Goal: Task Accomplishment & Management: Manage account settings

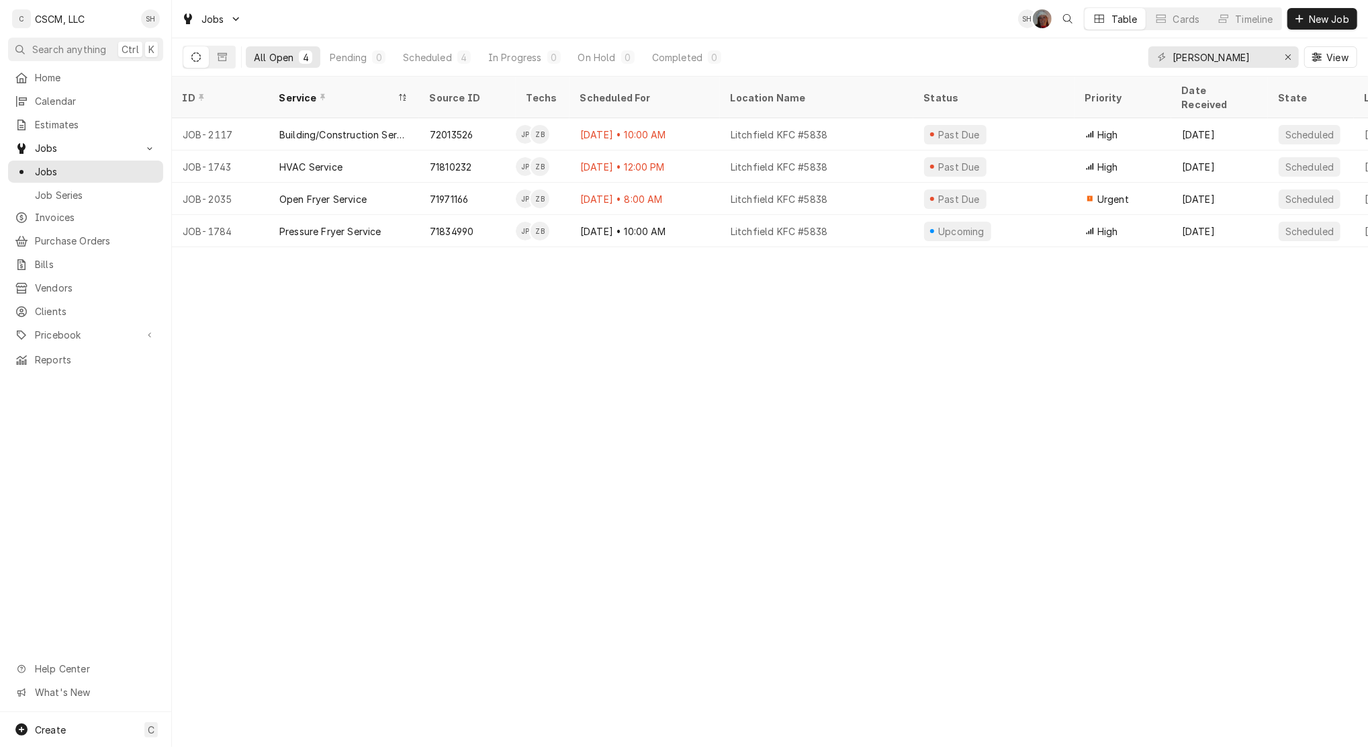
click at [66, 103] on span "Calendar" at bounding box center [96, 101] width 122 height 14
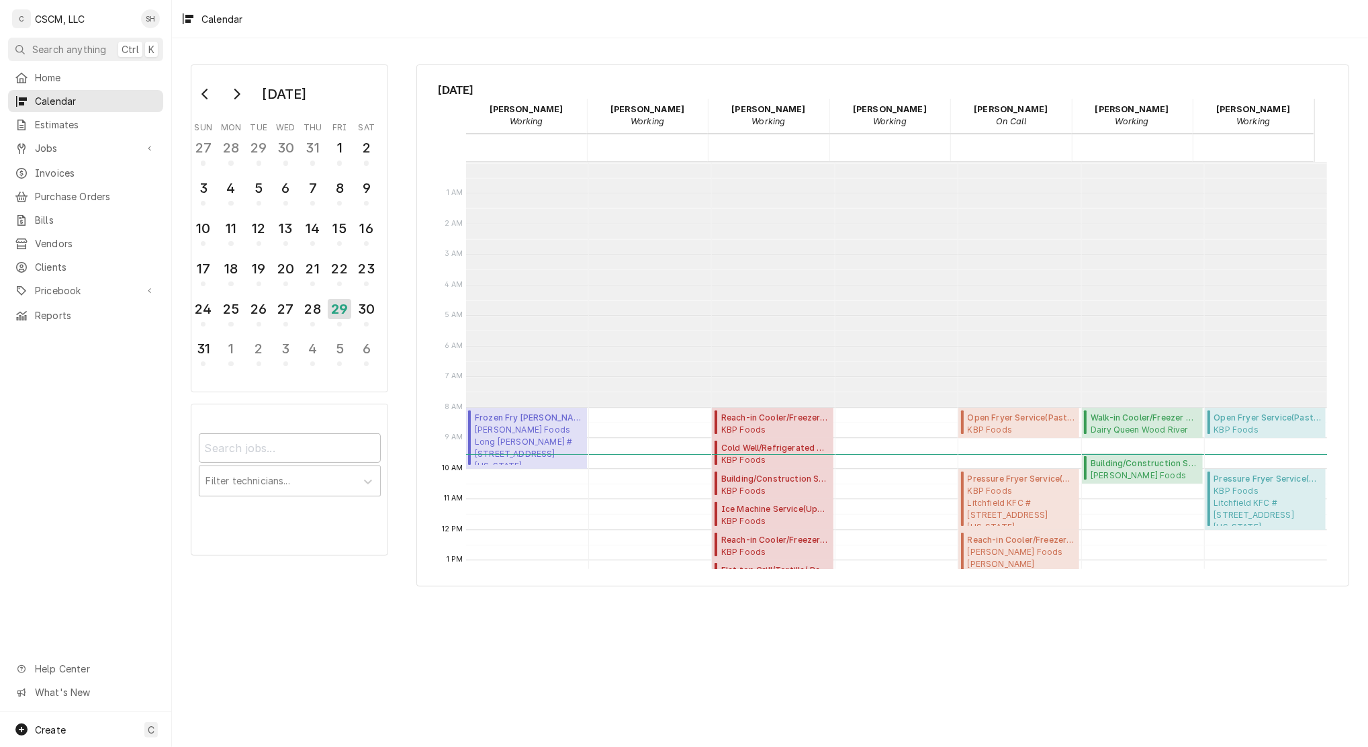
scroll to position [244, 0]
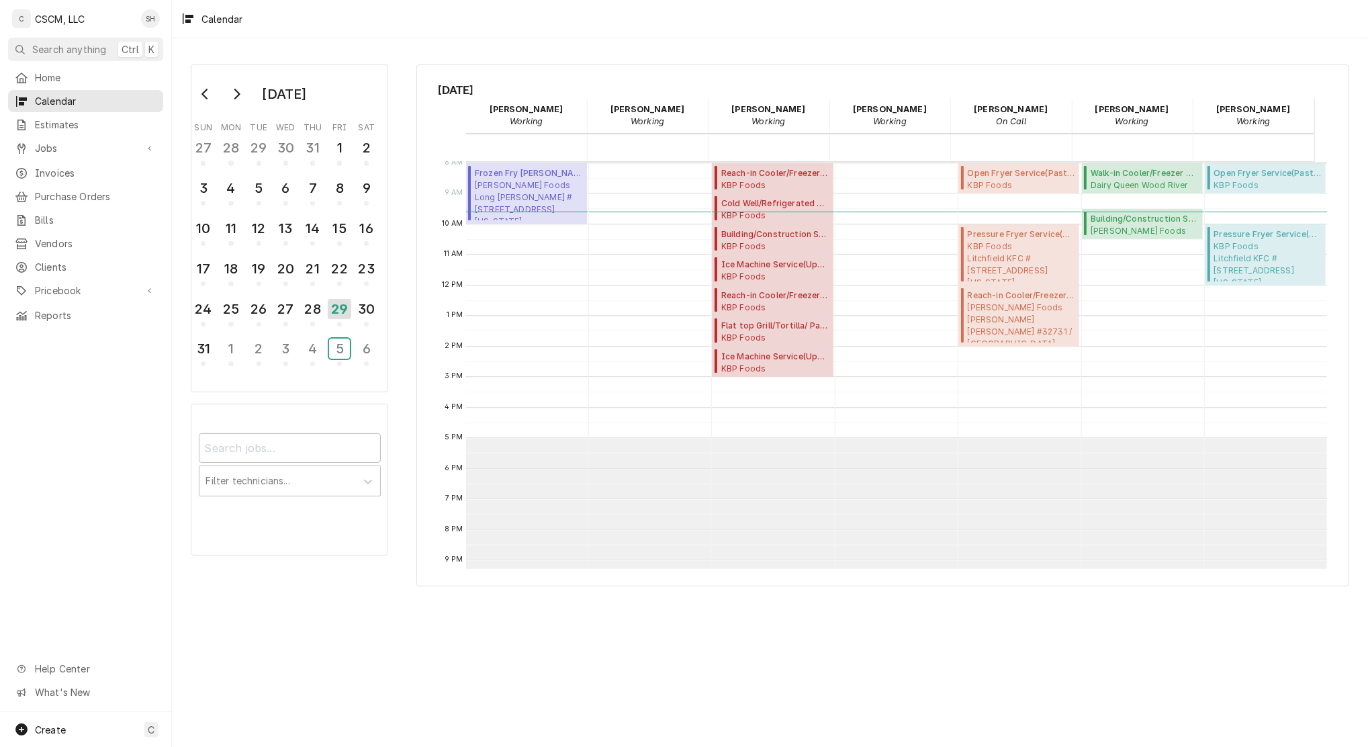
click at [342, 340] on div "5" at bounding box center [339, 348] width 21 height 20
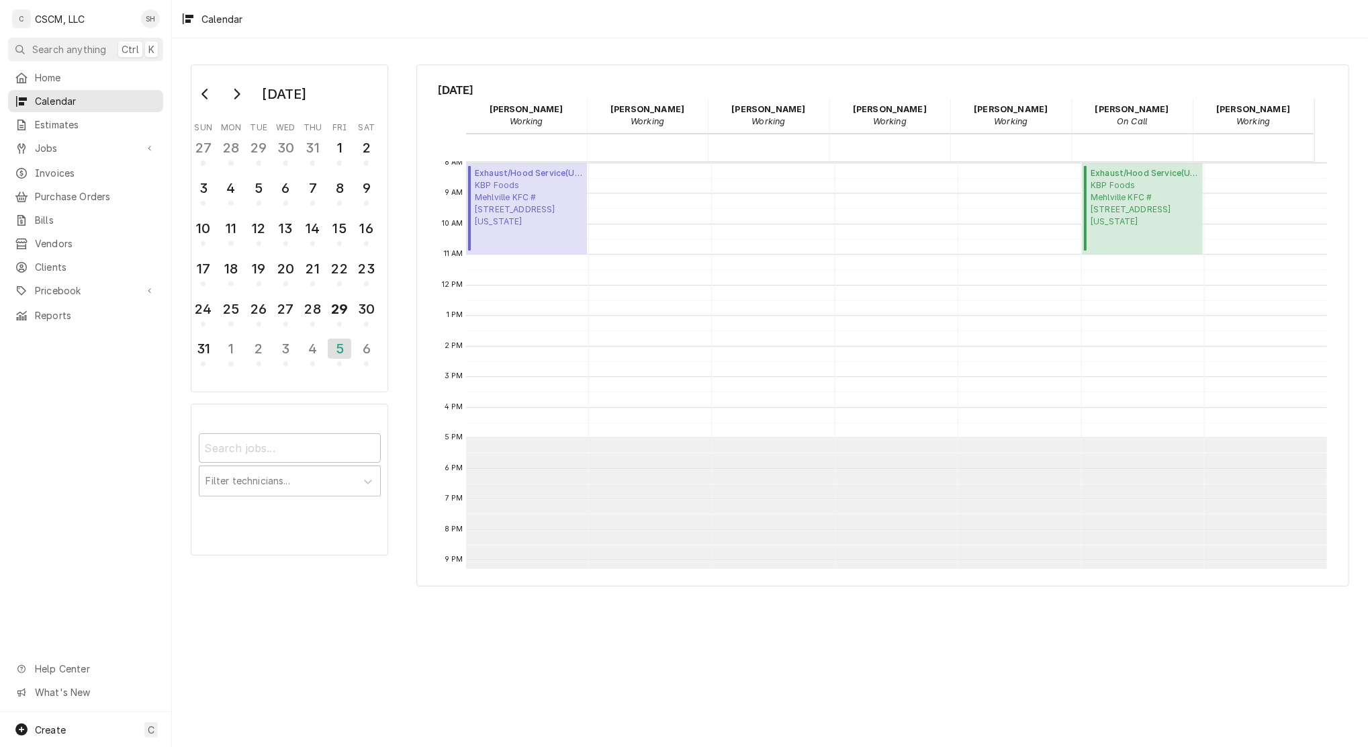
click at [66, 146] on span "Jobs" at bounding box center [85, 148] width 101 height 14
click at [71, 174] on div "Jobs" at bounding box center [86, 171] width 150 height 17
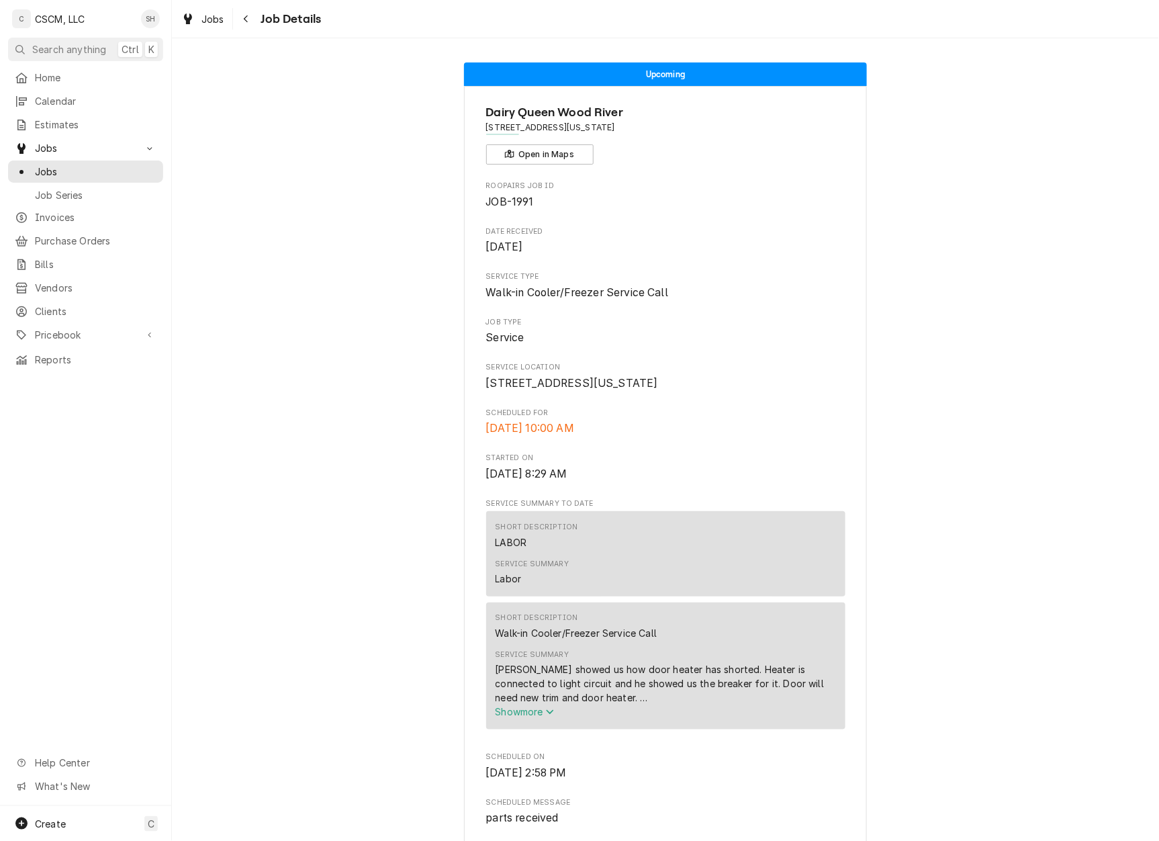
click at [246, 24] on div "Navigate back" at bounding box center [246, 18] width 13 height 13
click at [54, 95] on span "Calendar" at bounding box center [96, 101] width 122 height 14
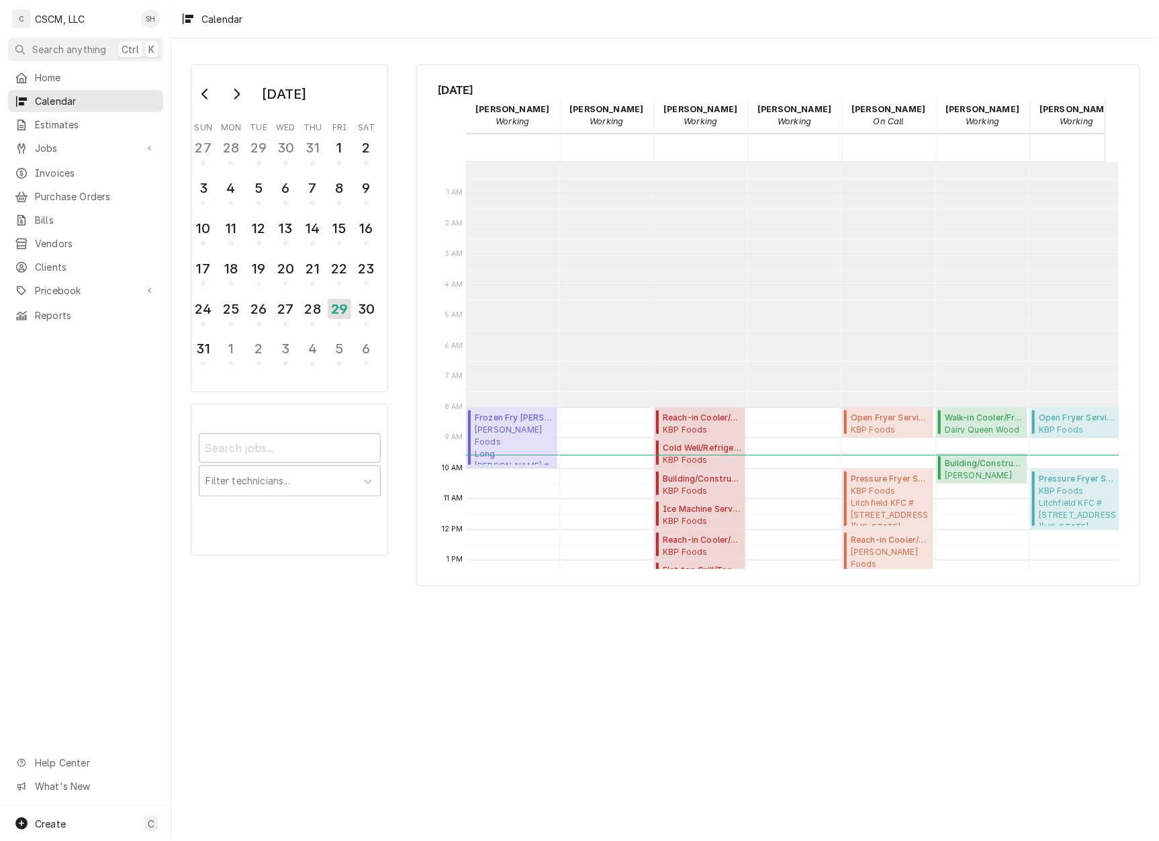
scroll to position [244, 0]
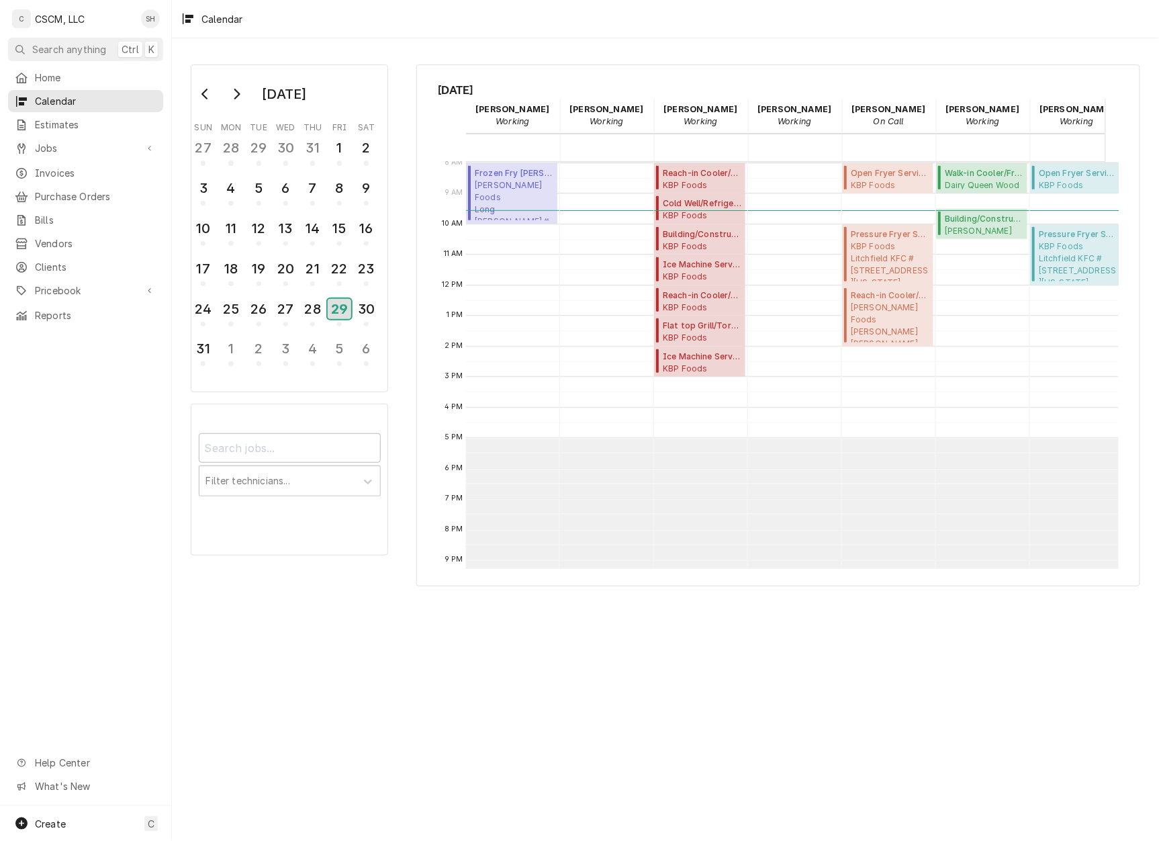
click at [346, 312] on div "29" at bounding box center [340, 309] width 24 height 20
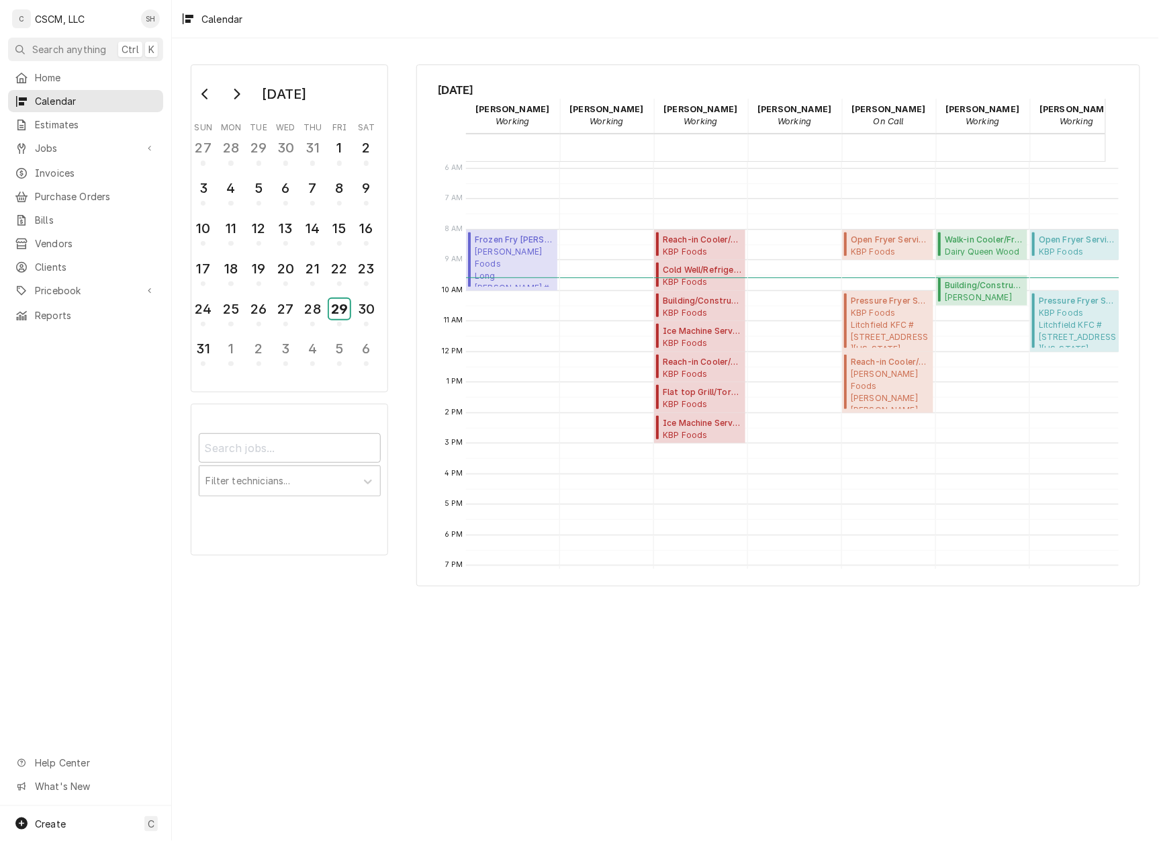
scroll to position [179, 0]
click at [748, 718] on div "August 2025 Sun Mon Tue Wed Thu Fri Sat 27 28 29 30 31 1 2 3 4 5 6 7 8 9 10 11 …" at bounding box center [665, 439] width 987 height 802
click at [342, 308] on div "29" at bounding box center [339, 309] width 21 height 20
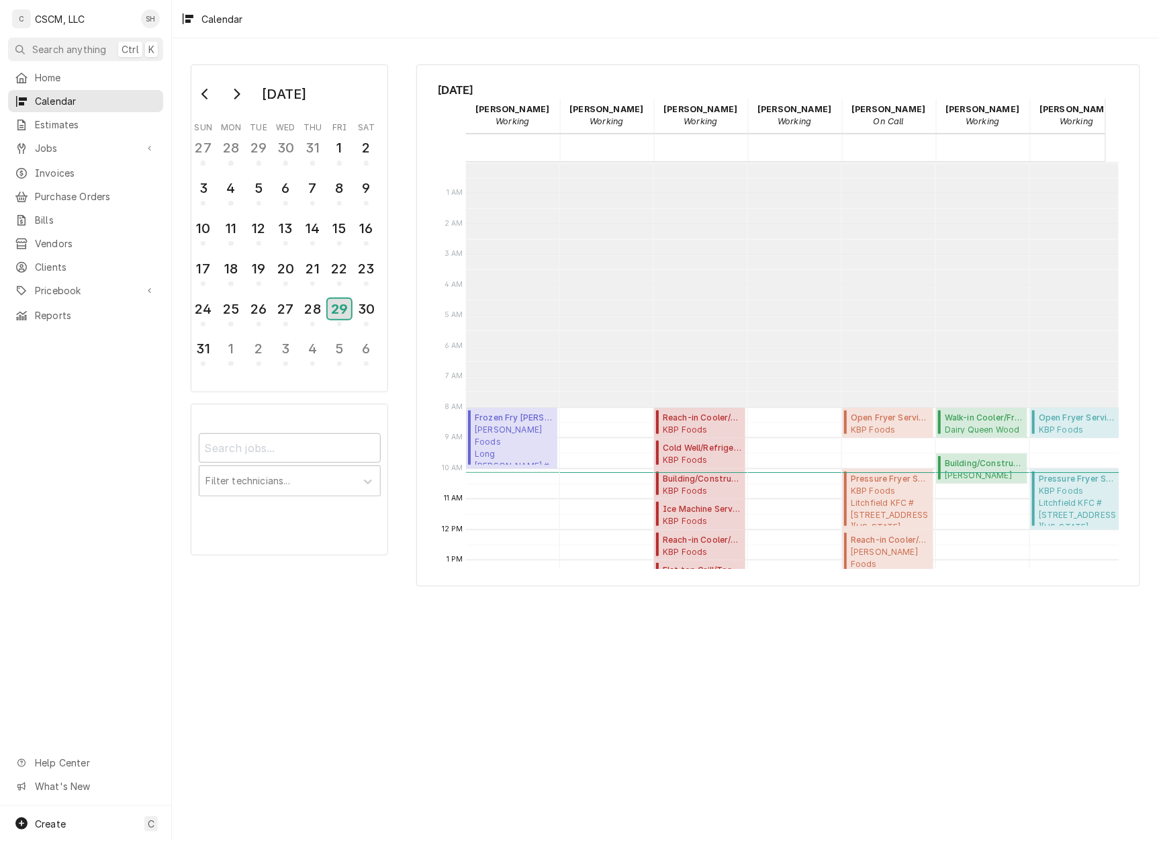
scroll to position [244, 0]
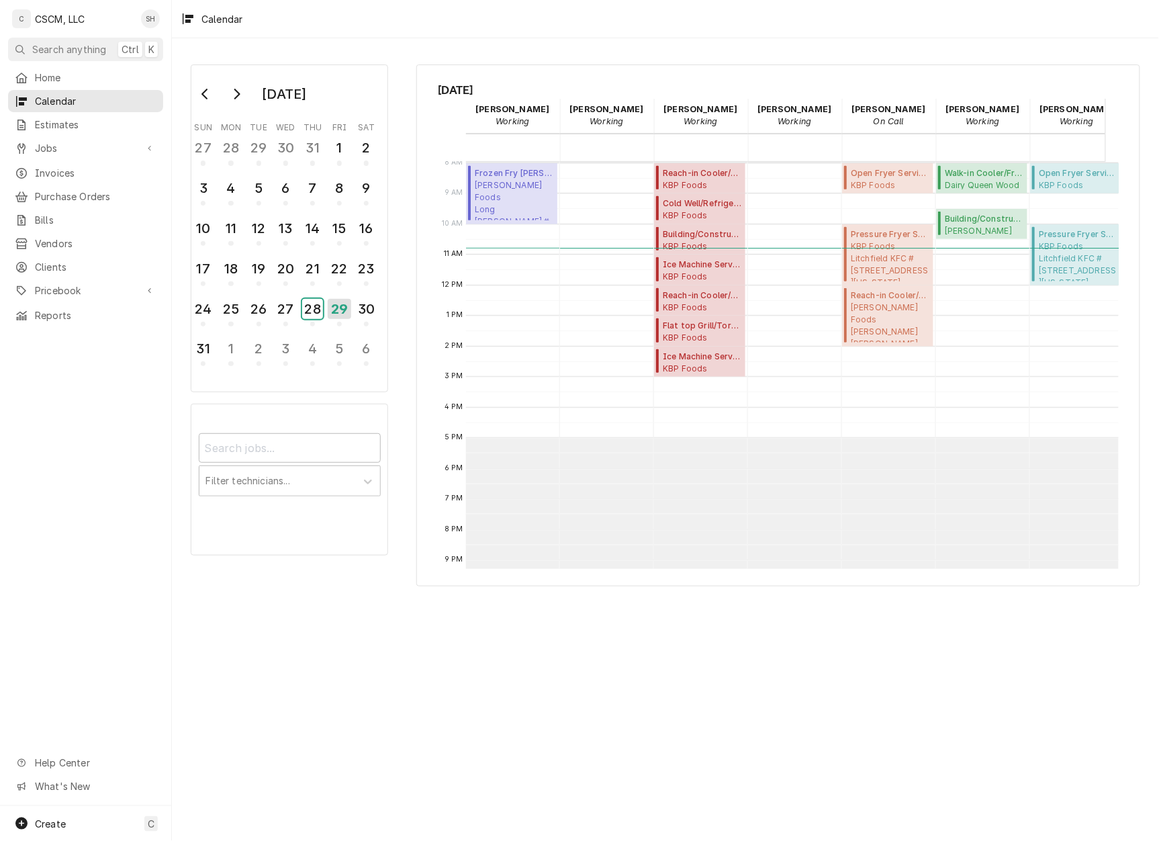
click at [304, 299] on div "28" at bounding box center [312, 309] width 21 height 20
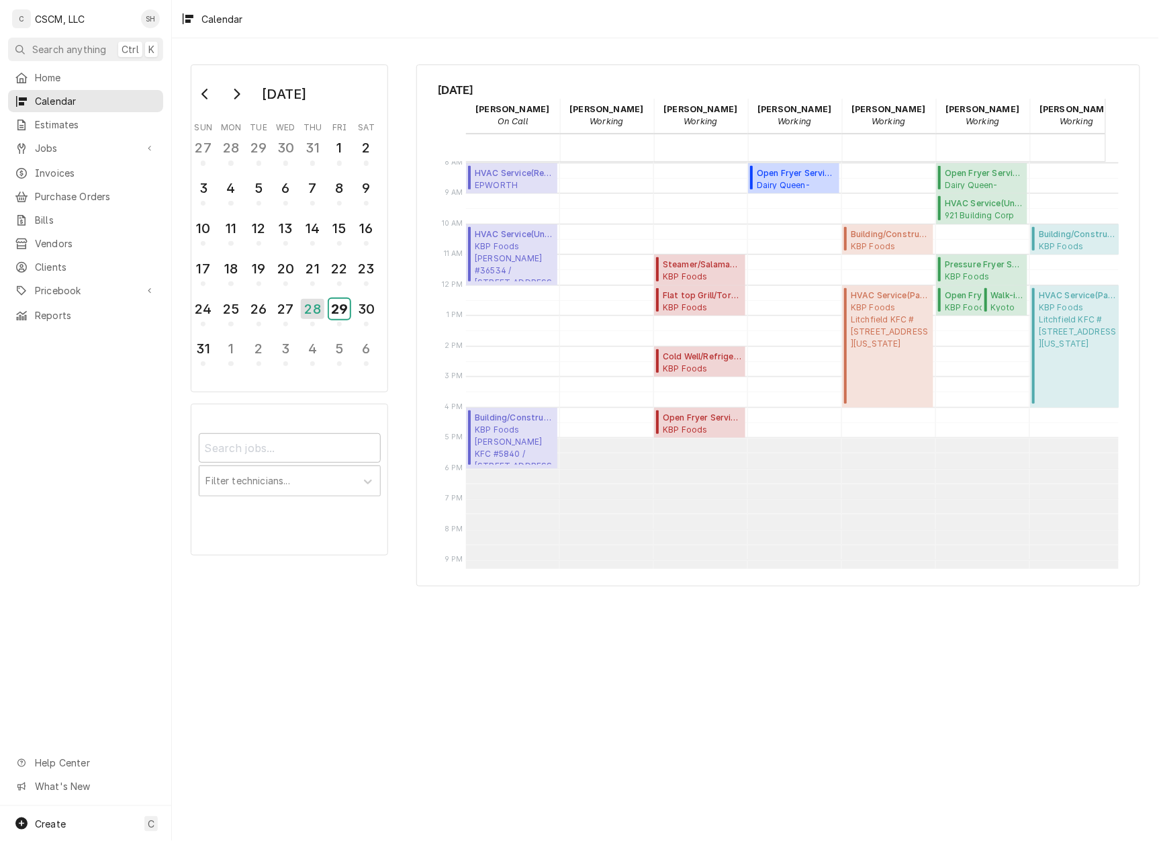
click at [340, 301] on div "29" at bounding box center [339, 309] width 21 height 20
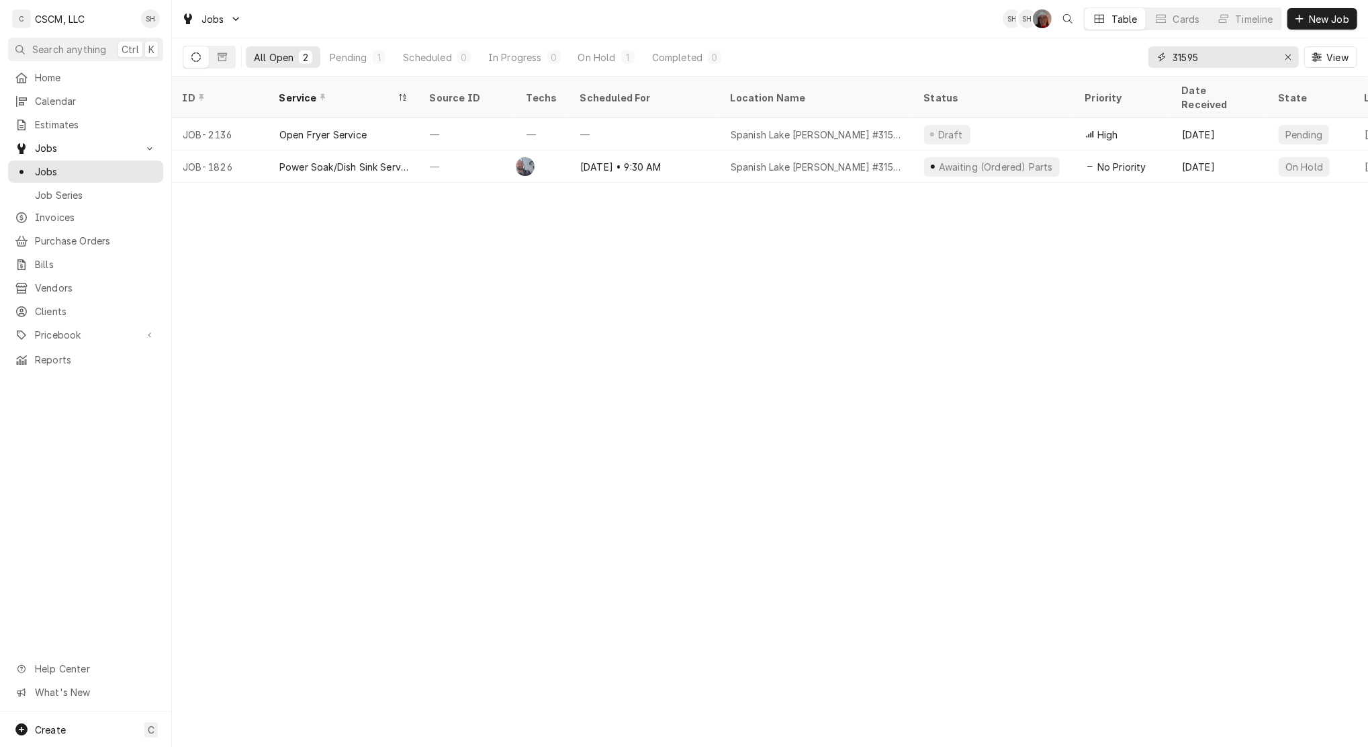
click at [1286, 57] on icon "Erase input" at bounding box center [1288, 56] width 7 height 9
type input "1966"
click at [273, 158] on div "Walk-in Cooler/Freezer Service Call" at bounding box center [344, 166] width 150 height 32
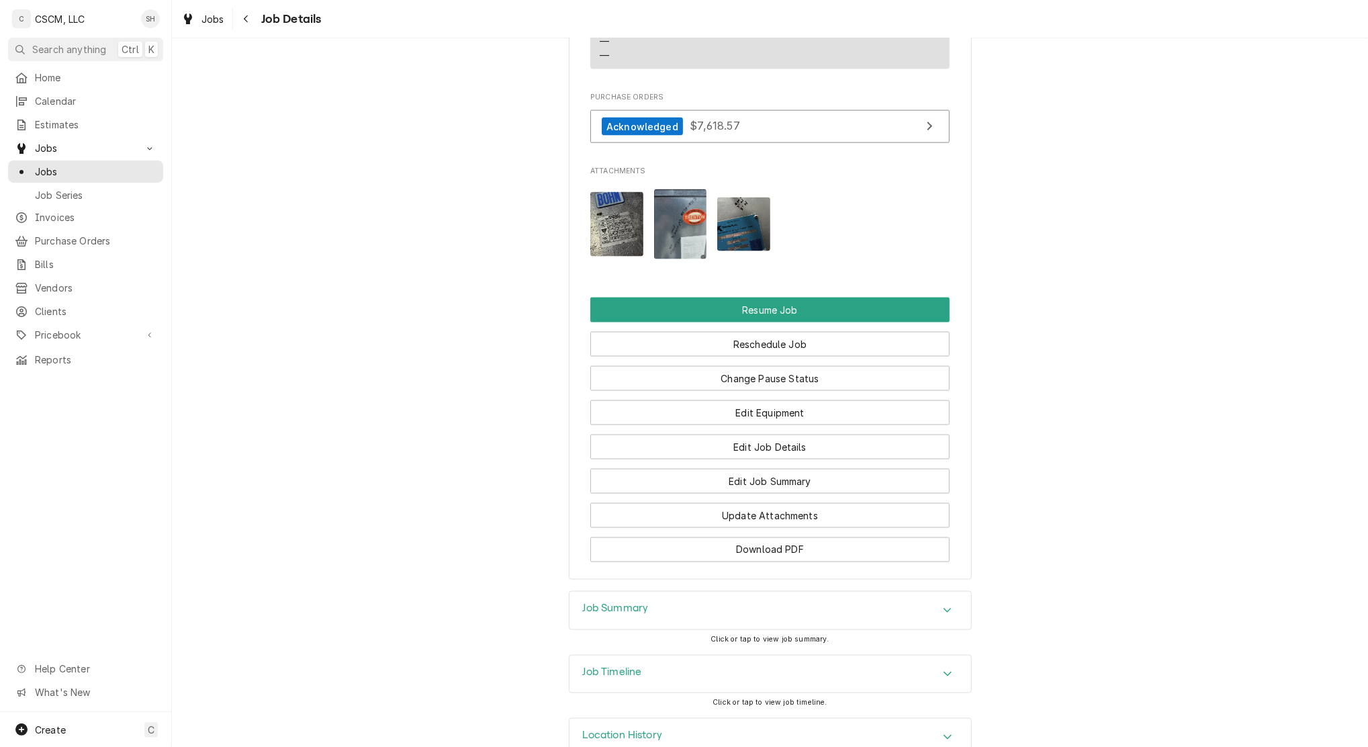
scroll to position [1619, 0]
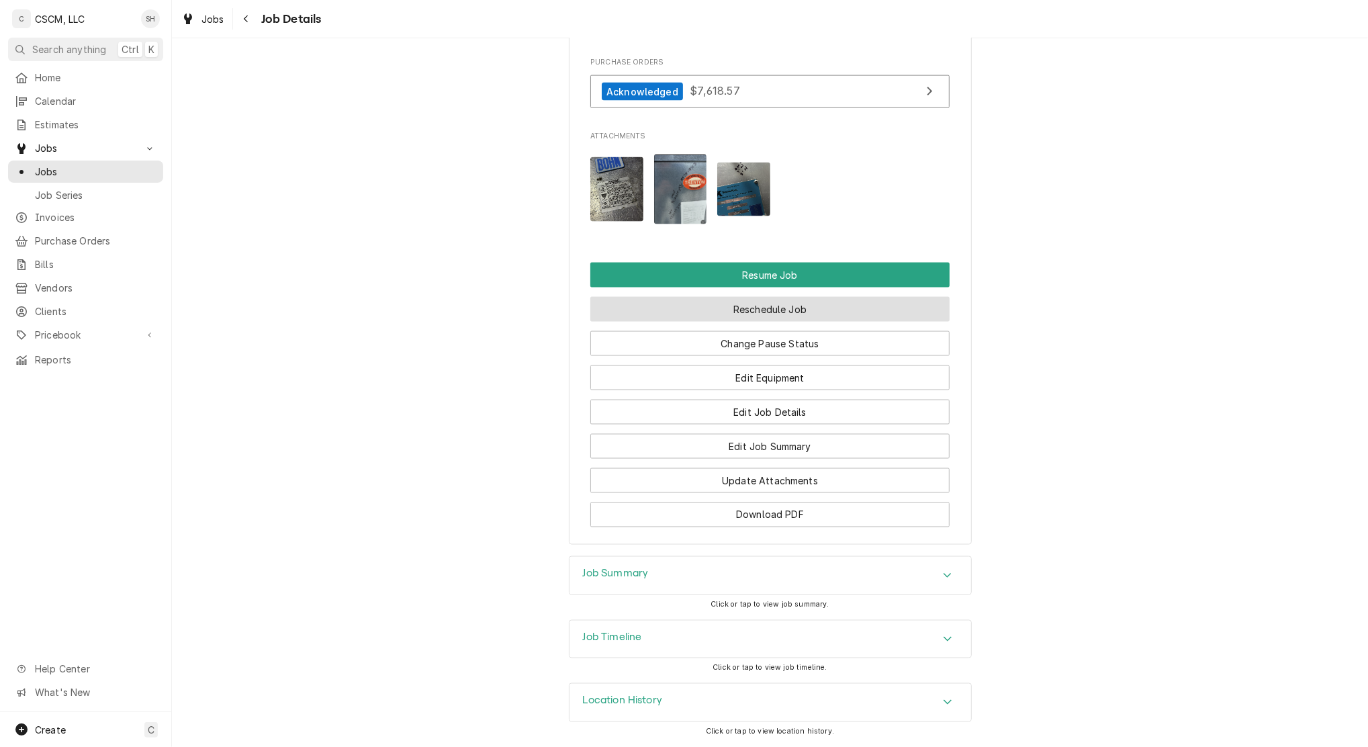
click at [765, 312] on button "Reschedule Job" at bounding box center [769, 309] width 359 height 25
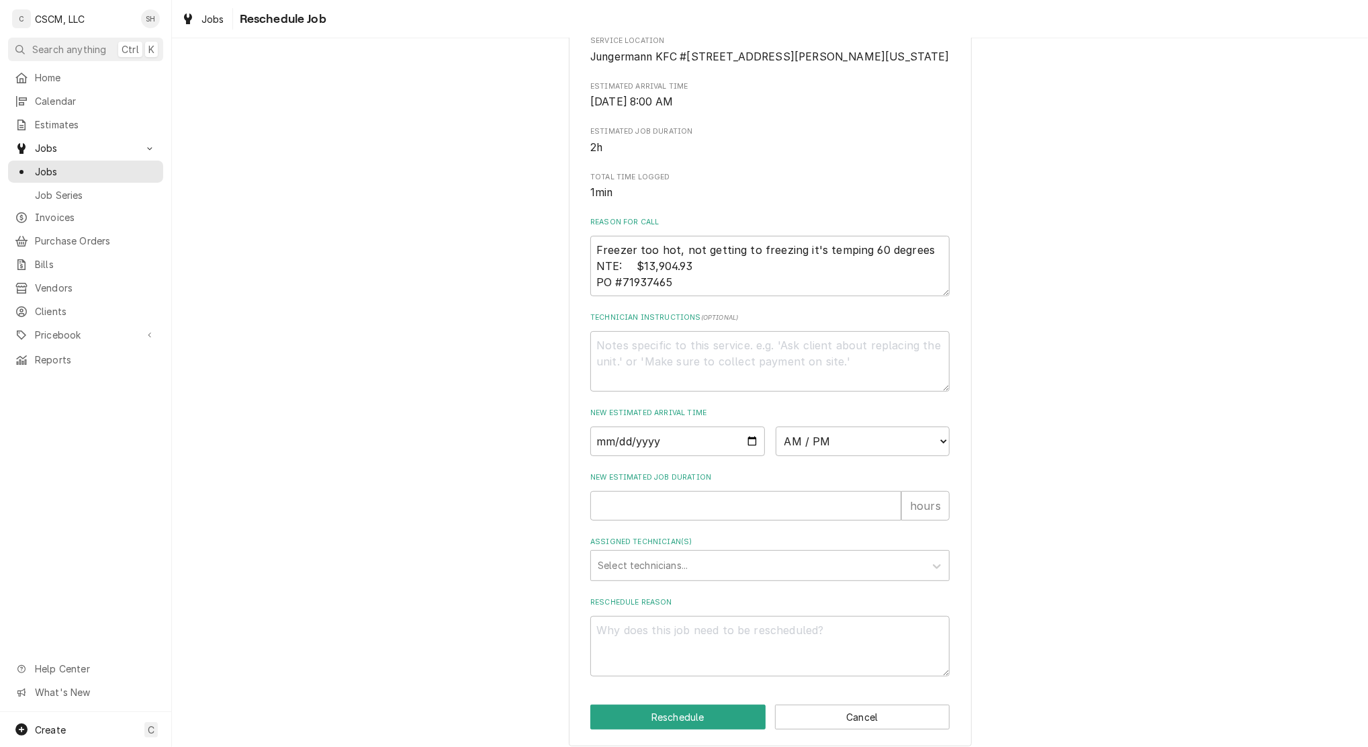
scroll to position [302, 0]
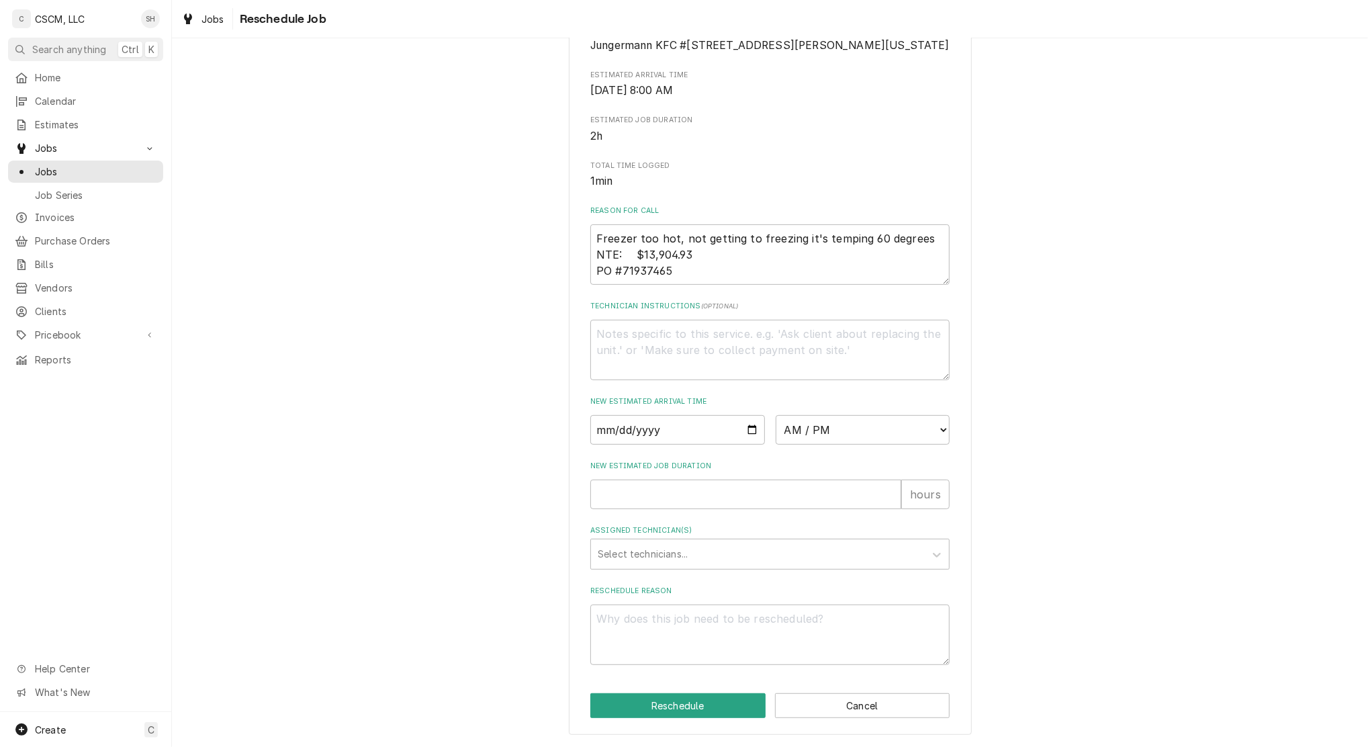
click at [661, 555] on div "Assigned Technician(s)" at bounding box center [758, 554] width 320 height 24
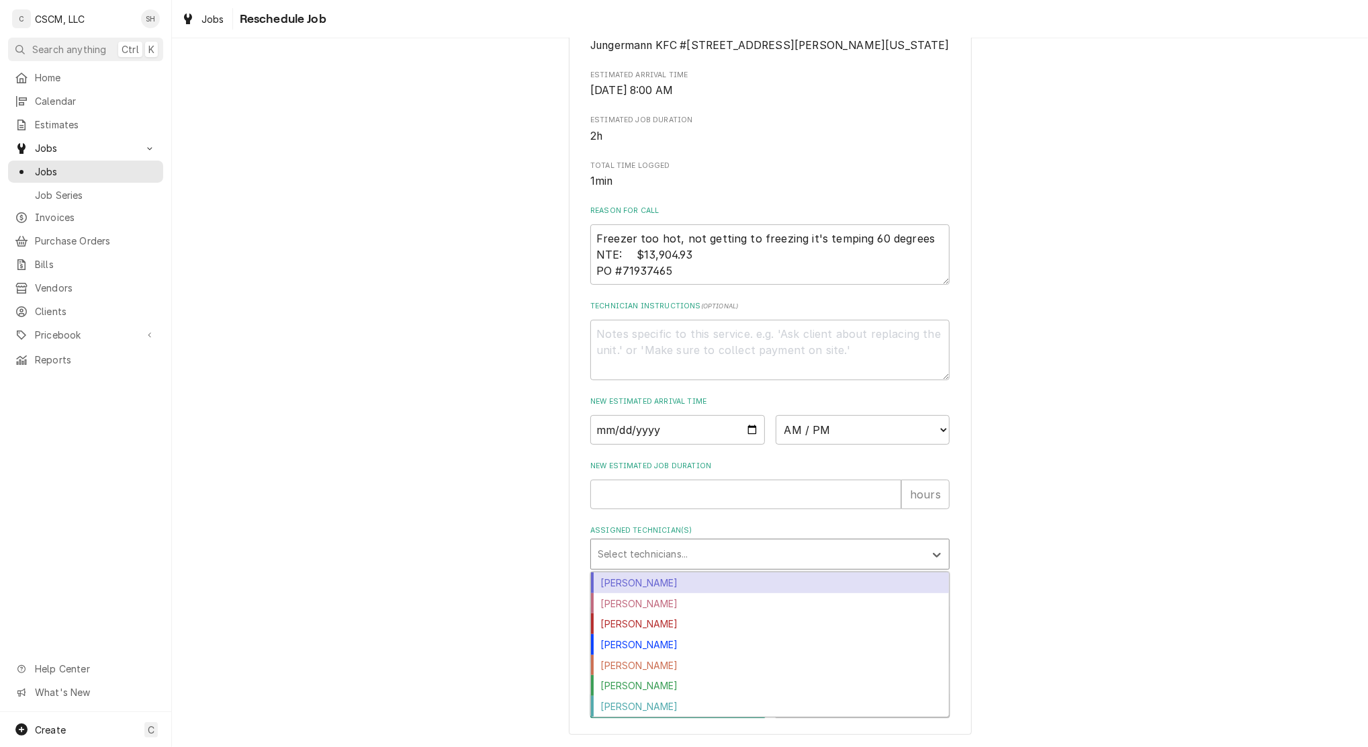
click at [649, 589] on div "Chris Lynch" at bounding box center [770, 582] width 358 height 21
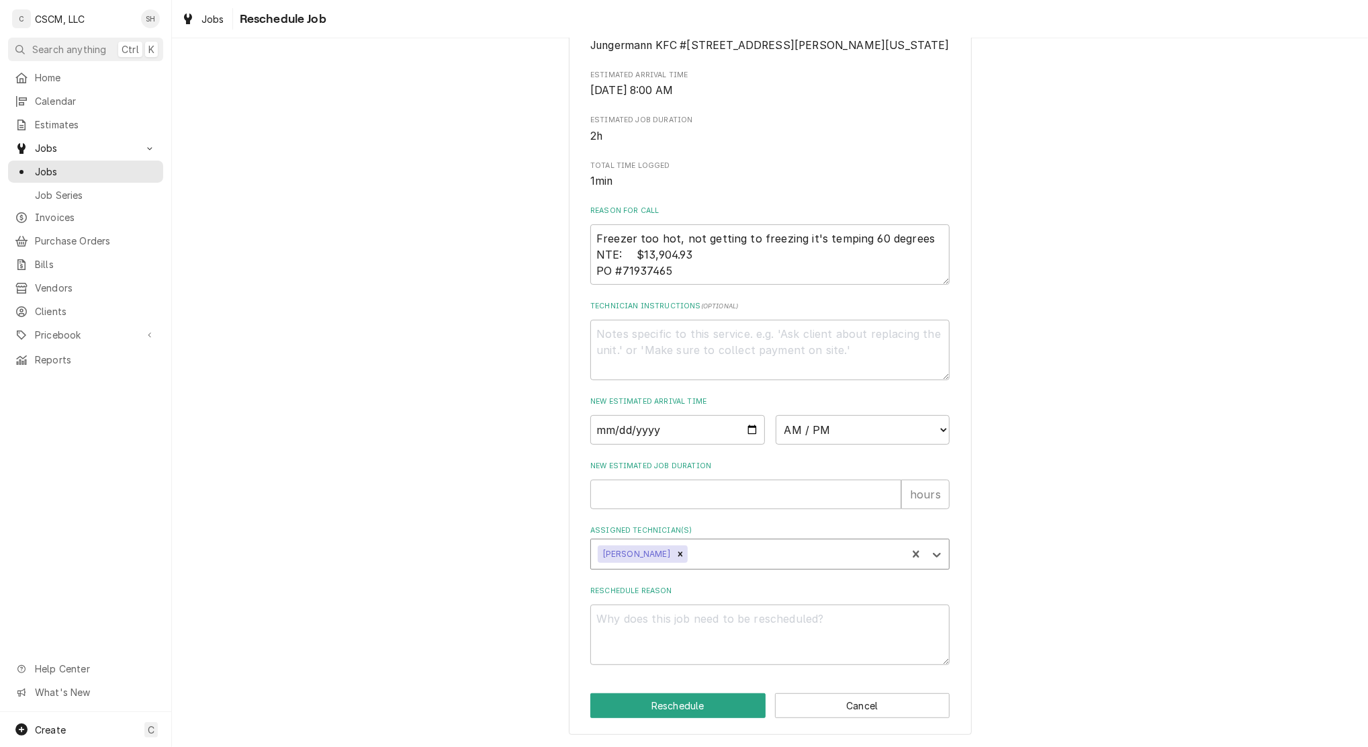
click at [690, 549] on div "Assigned Technician(s)" at bounding box center [795, 554] width 210 height 24
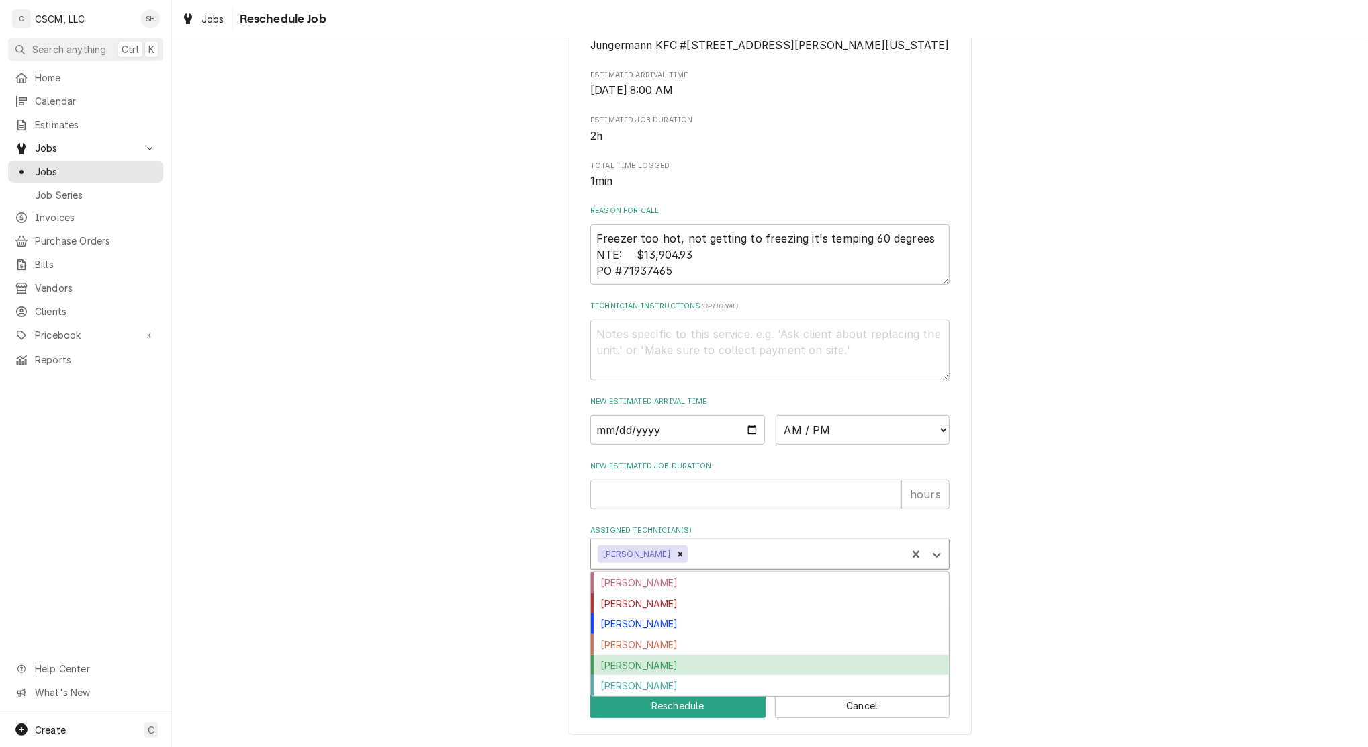
click at [668, 667] on div "Sam Smith" at bounding box center [770, 665] width 358 height 21
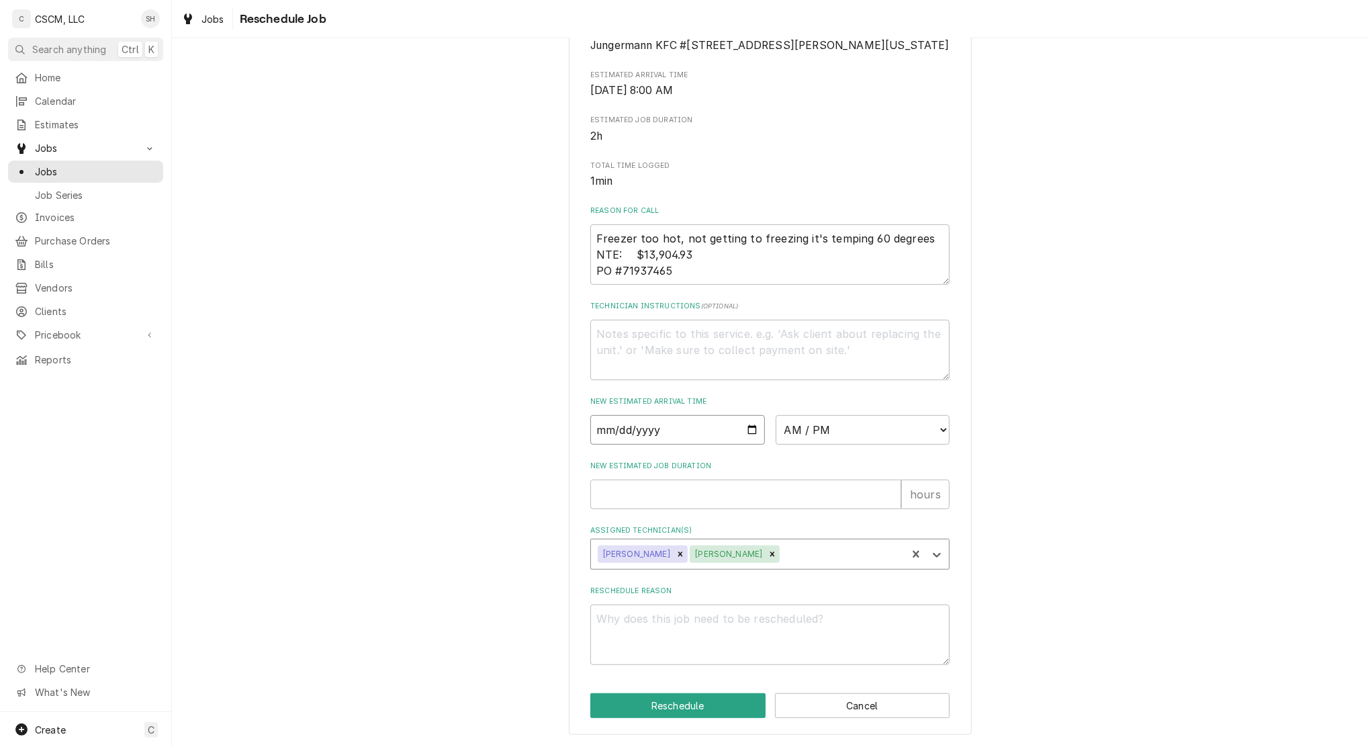
click at [745, 425] on input "Date" at bounding box center [677, 430] width 175 height 30
type textarea "x"
type input "2025-09-09"
click at [715, 503] on input "New Estimated Job Duration" at bounding box center [745, 494] width 311 height 30
type textarea "x"
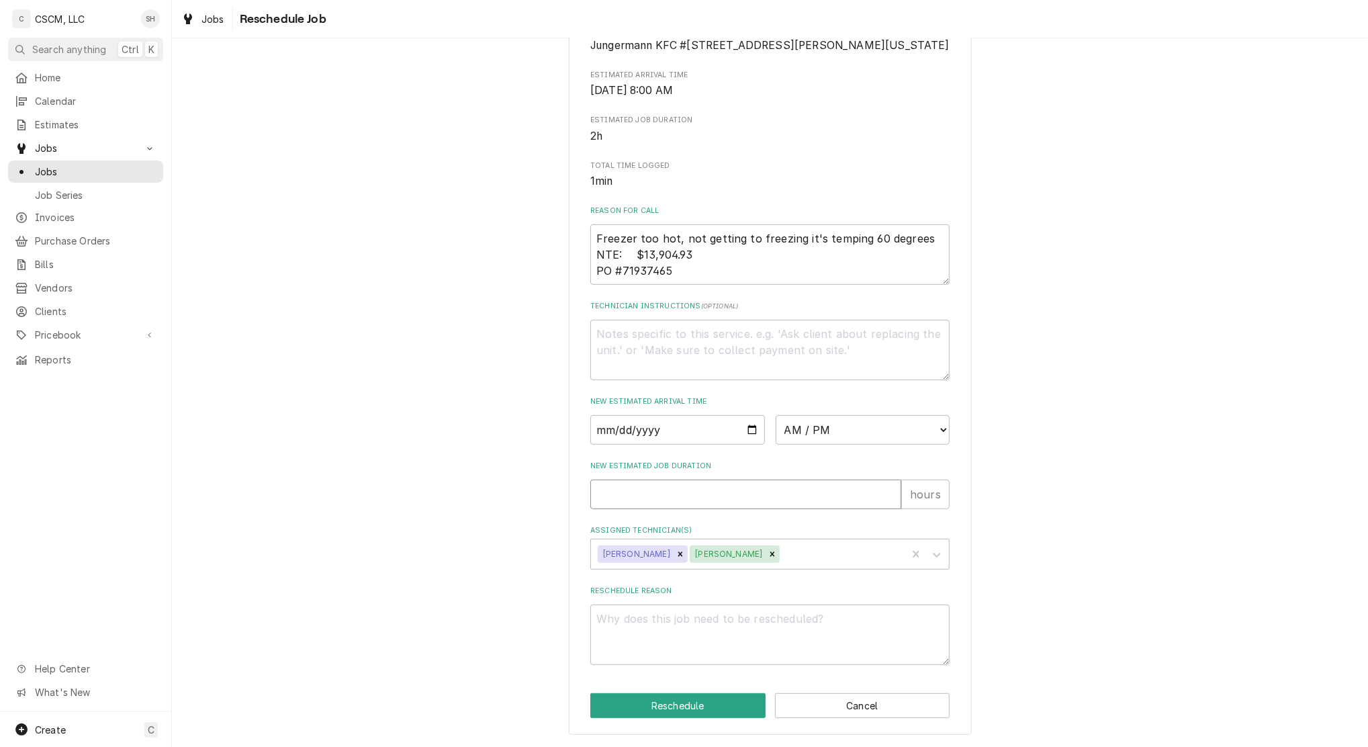
type input "8"
type textarea "x"
type input "8"
click at [608, 620] on textarea "Reschedule Reason" at bounding box center [769, 634] width 359 height 60
type textarea "x"
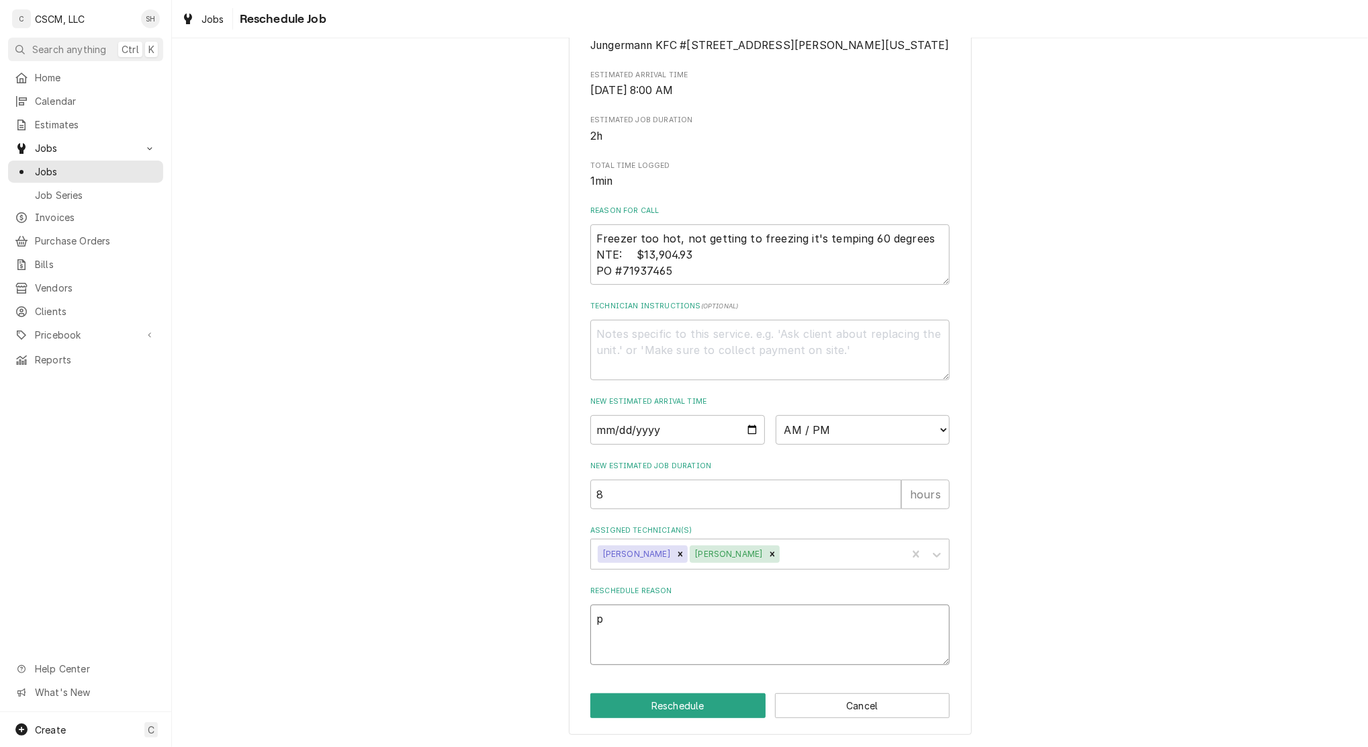
type textarea "pa"
type textarea "x"
type textarea "par"
type textarea "x"
type textarea "part"
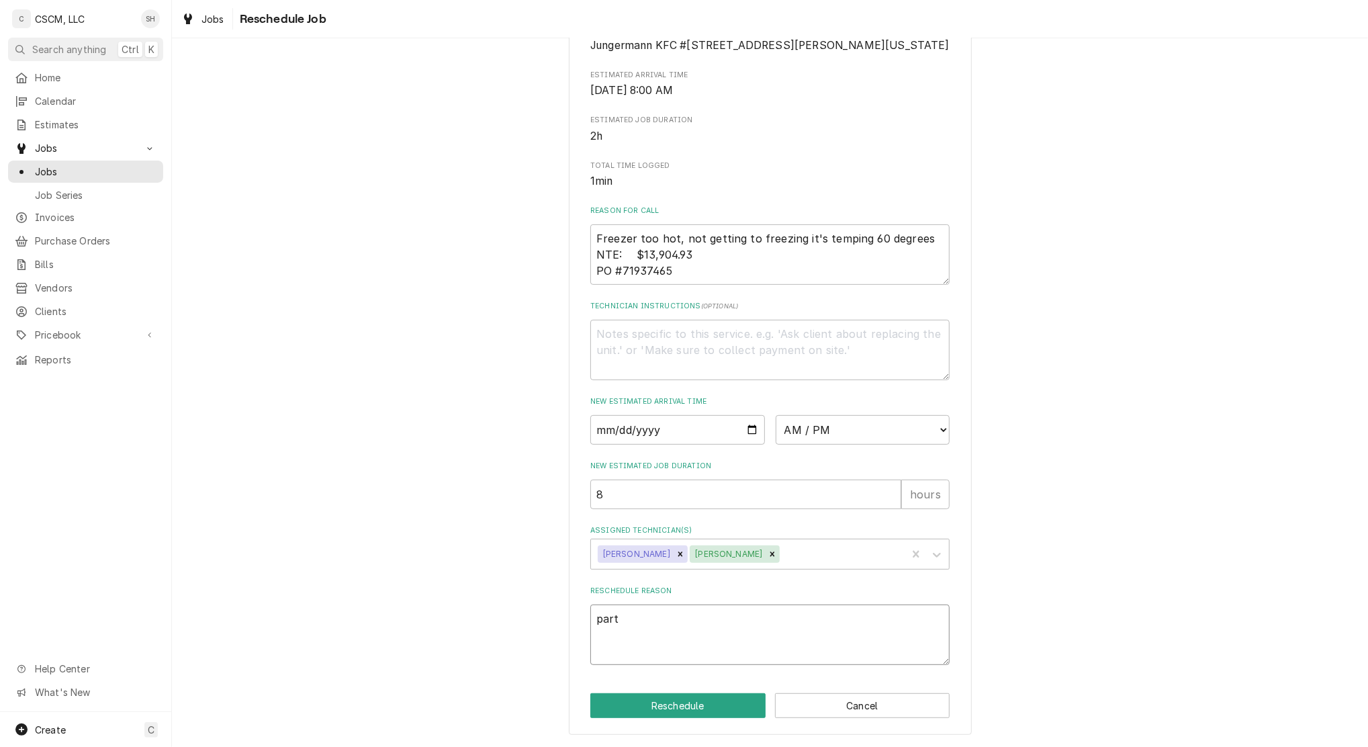
type textarea "x"
type textarea "parts"
type textarea "x"
type textarea "parts"
type textarea "x"
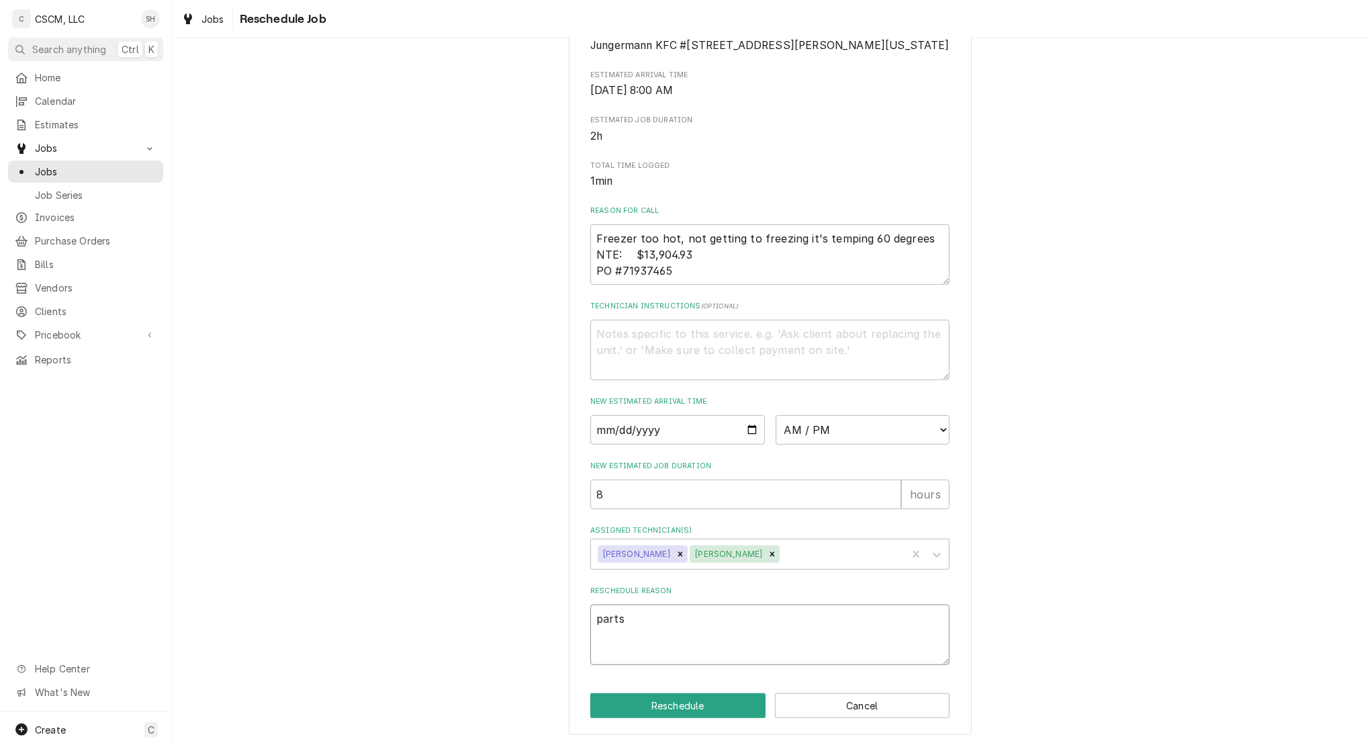
type textarea "parts r"
type textarea "x"
type textarea "parts re"
type textarea "x"
type textarea "parts rec"
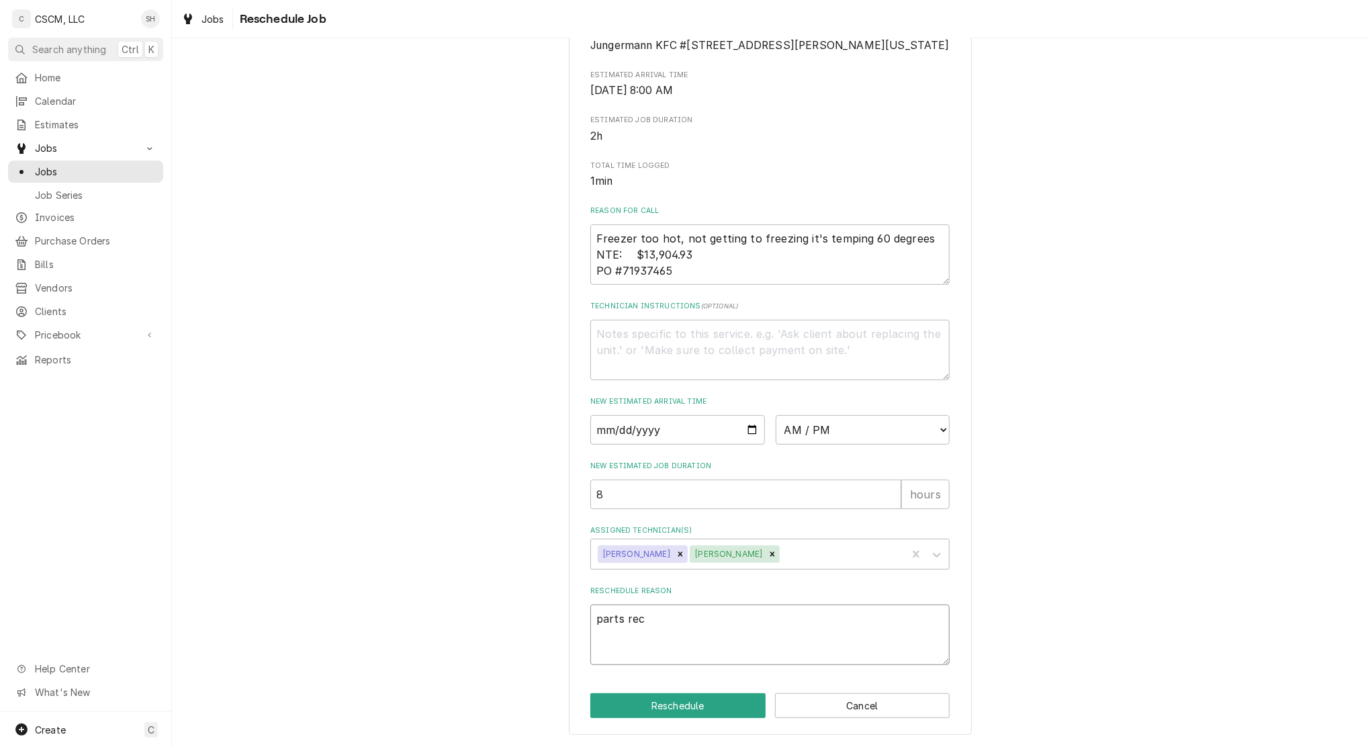
type textarea "x"
type textarea "parts rece"
type textarea "x"
type textarea "parts recei"
type textarea "x"
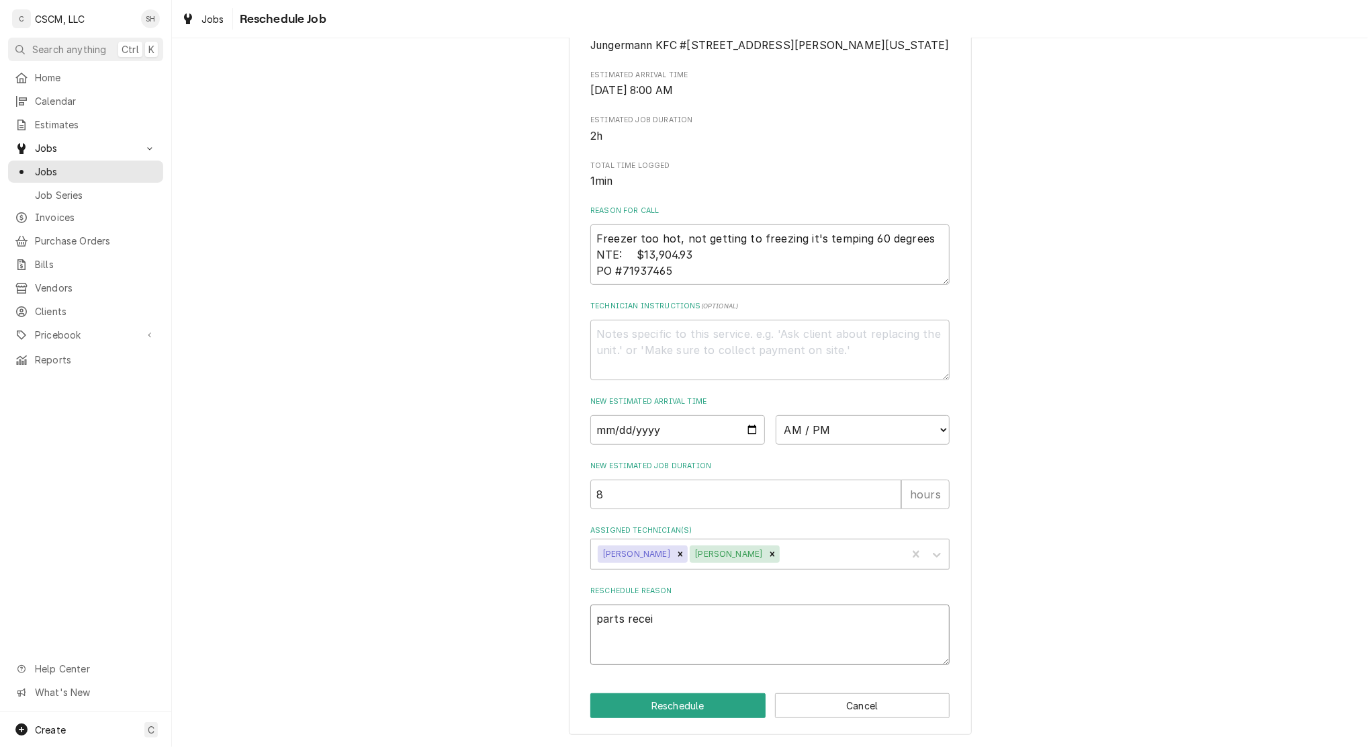
type textarea "parts receiv"
type textarea "x"
type textarea "parts receive"
type textarea "x"
type textarea "parts received"
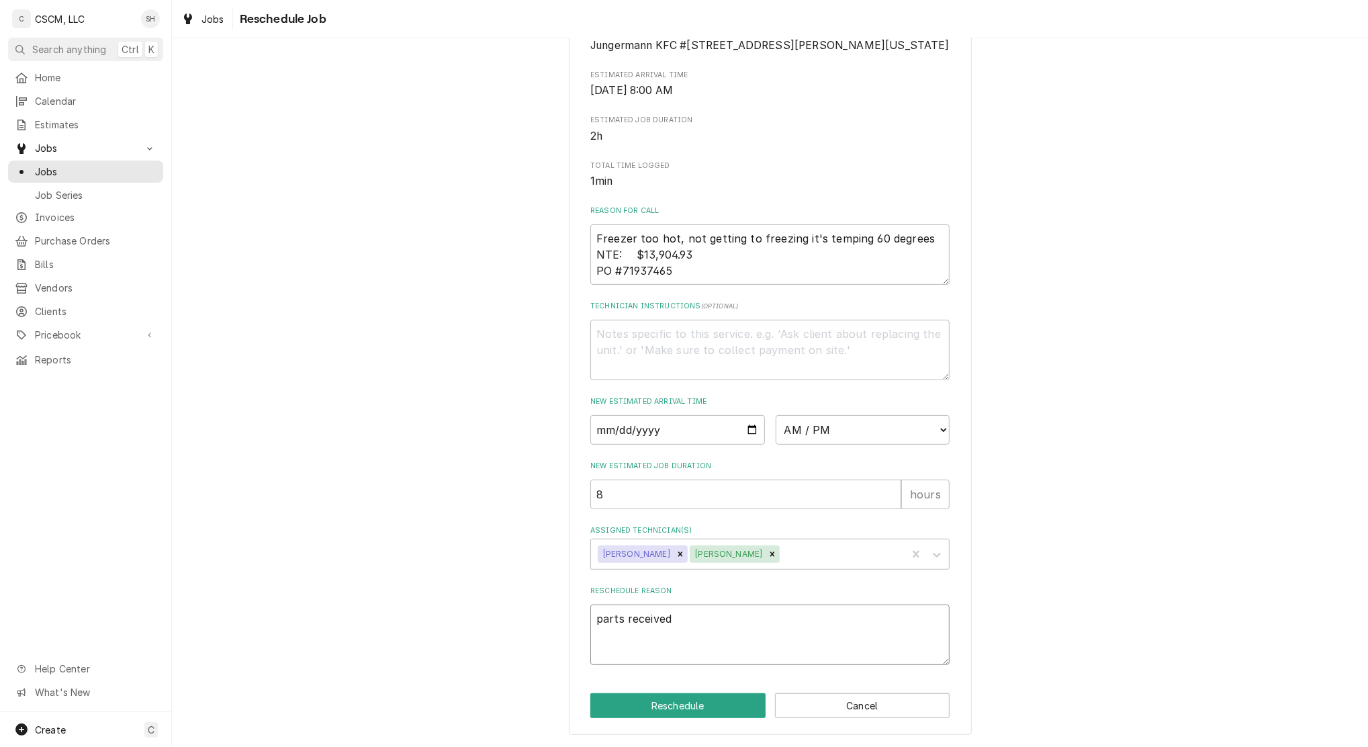
type textarea "x"
type textarea "parts received"
type textarea "x"
type textarea "parts received a"
type textarea "x"
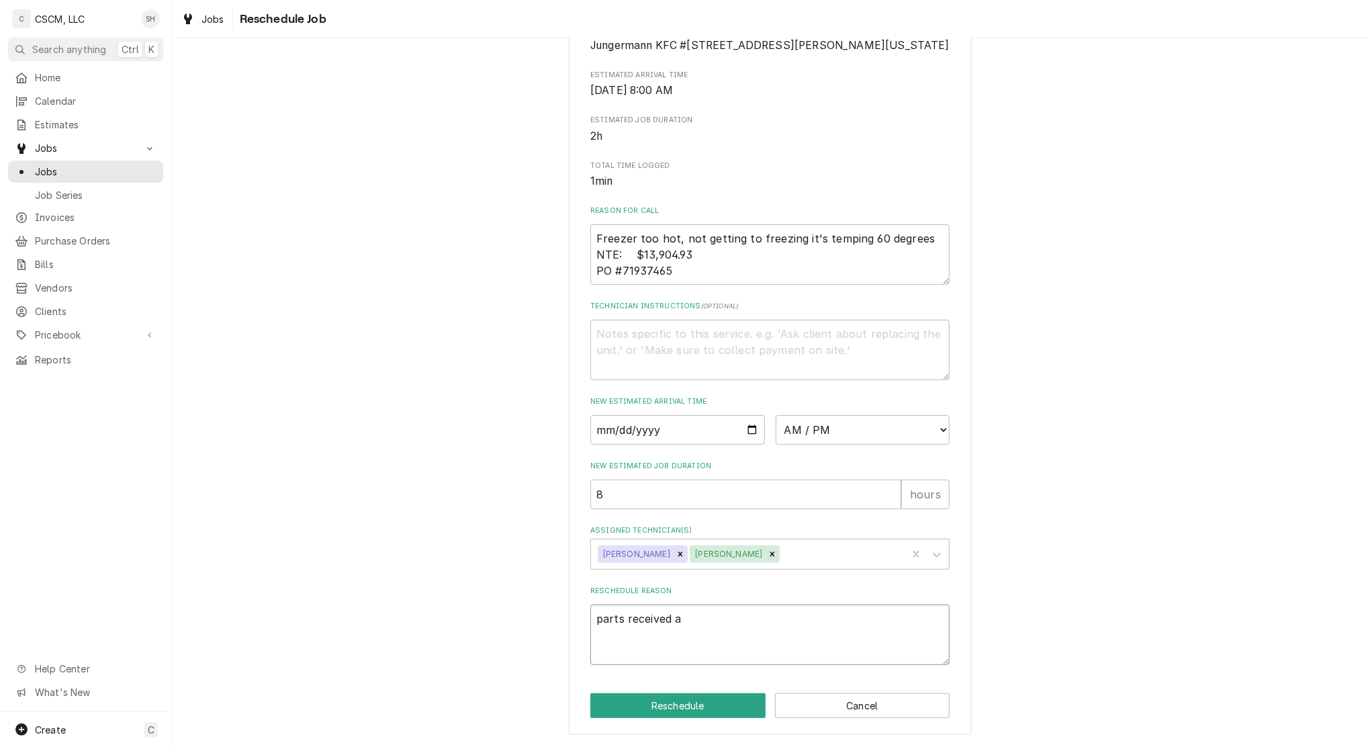
type textarea "parts received an"
type textarea "x"
type textarea "parts received and"
type textarea "x"
type textarea "parts received an"
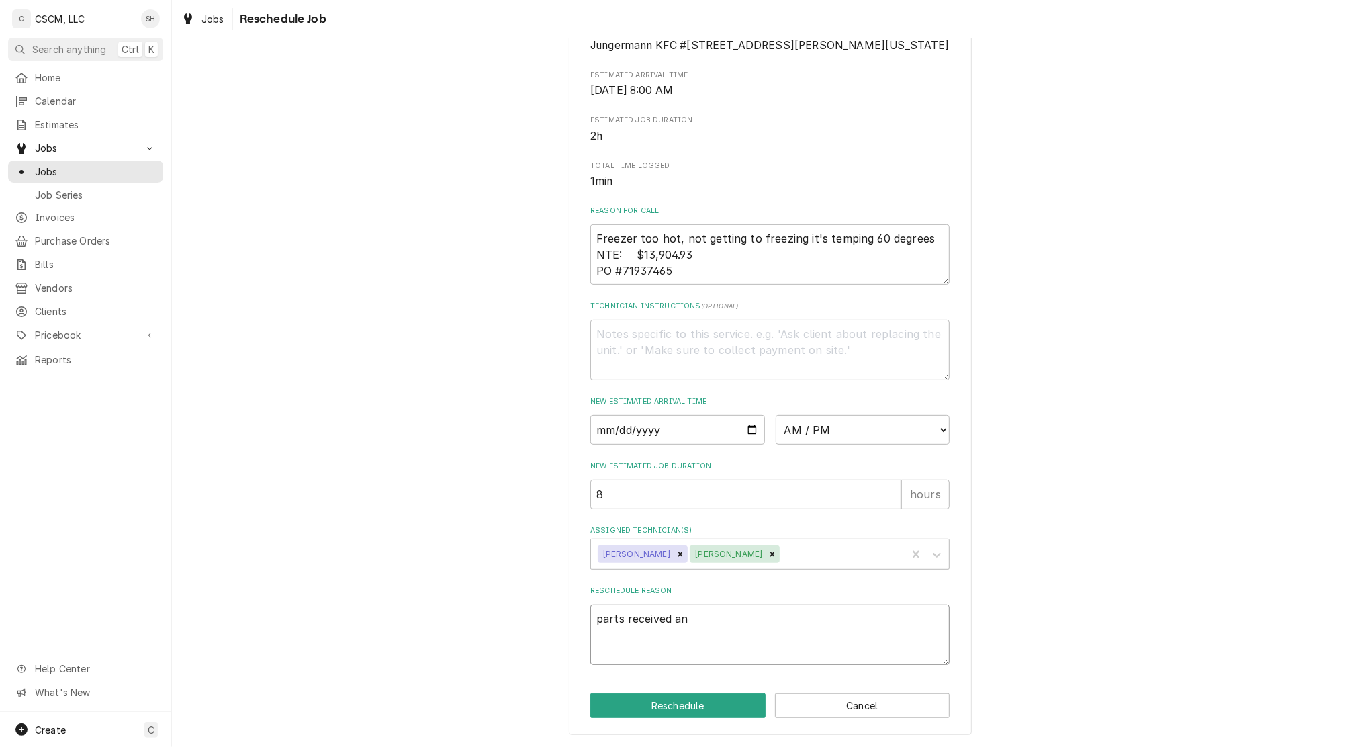
type textarea "x"
type textarea "parts received a"
type textarea "x"
type textarea "parts received"
type textarea "x"
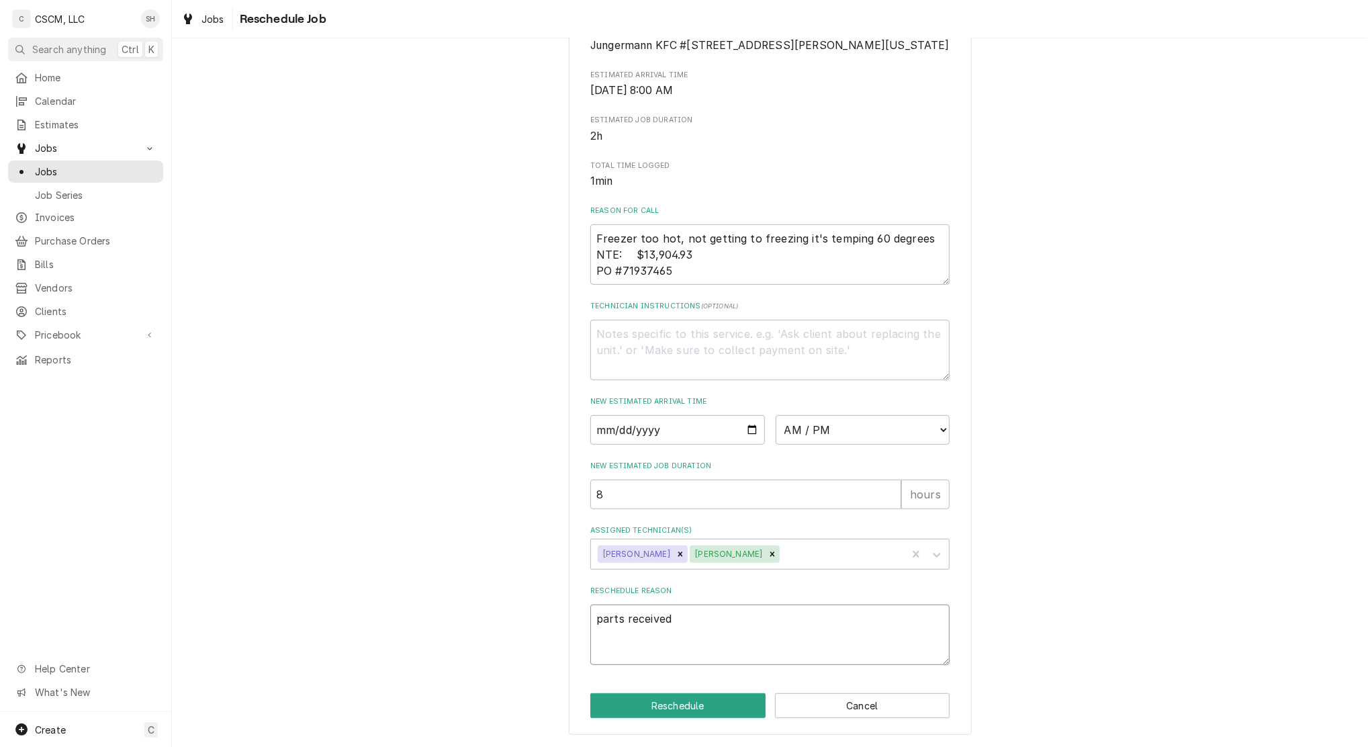
type textarea "parts received"
type textarea "x"
type textarea "parts received-"
type textarea "x"
type textarea "parts received"
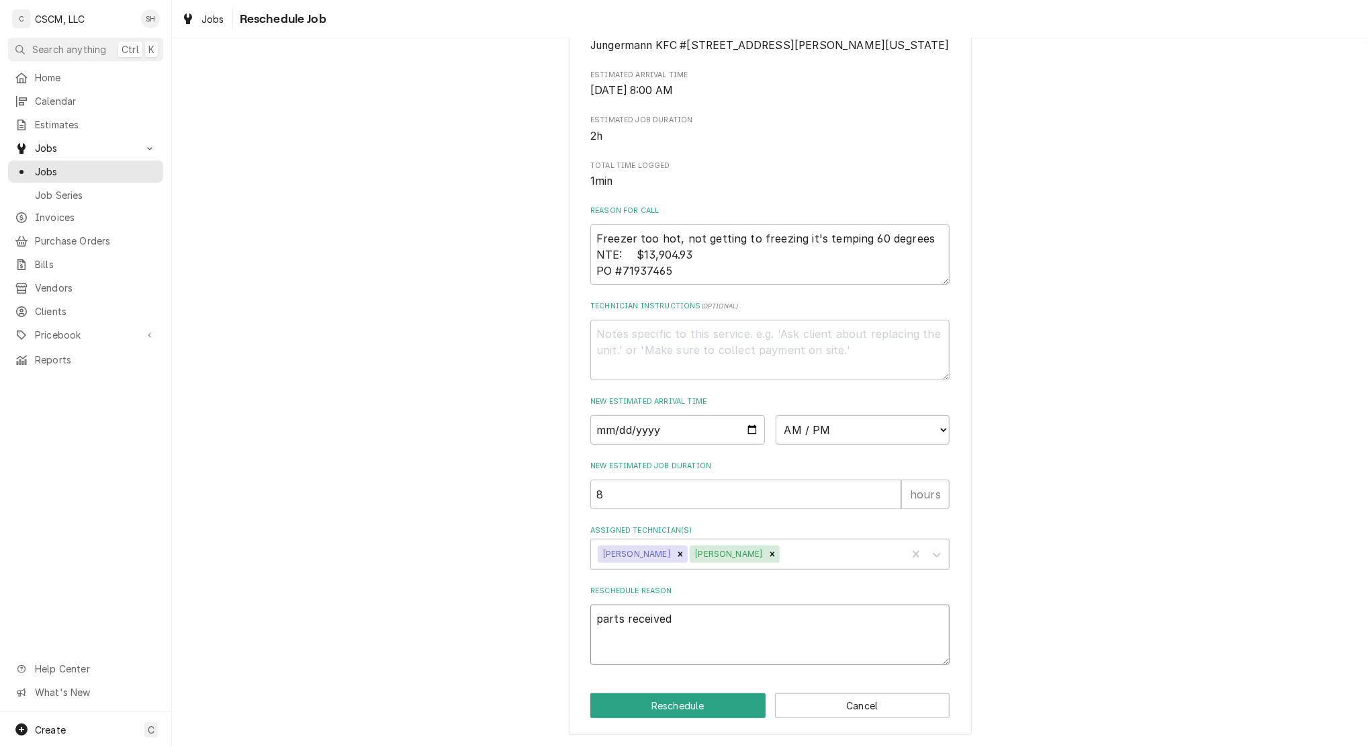
type textarea "x"
type textarea "parts received."
click at [685, 710] on button "Reschedule" at bounding box center [677, 705] width 175 height 25
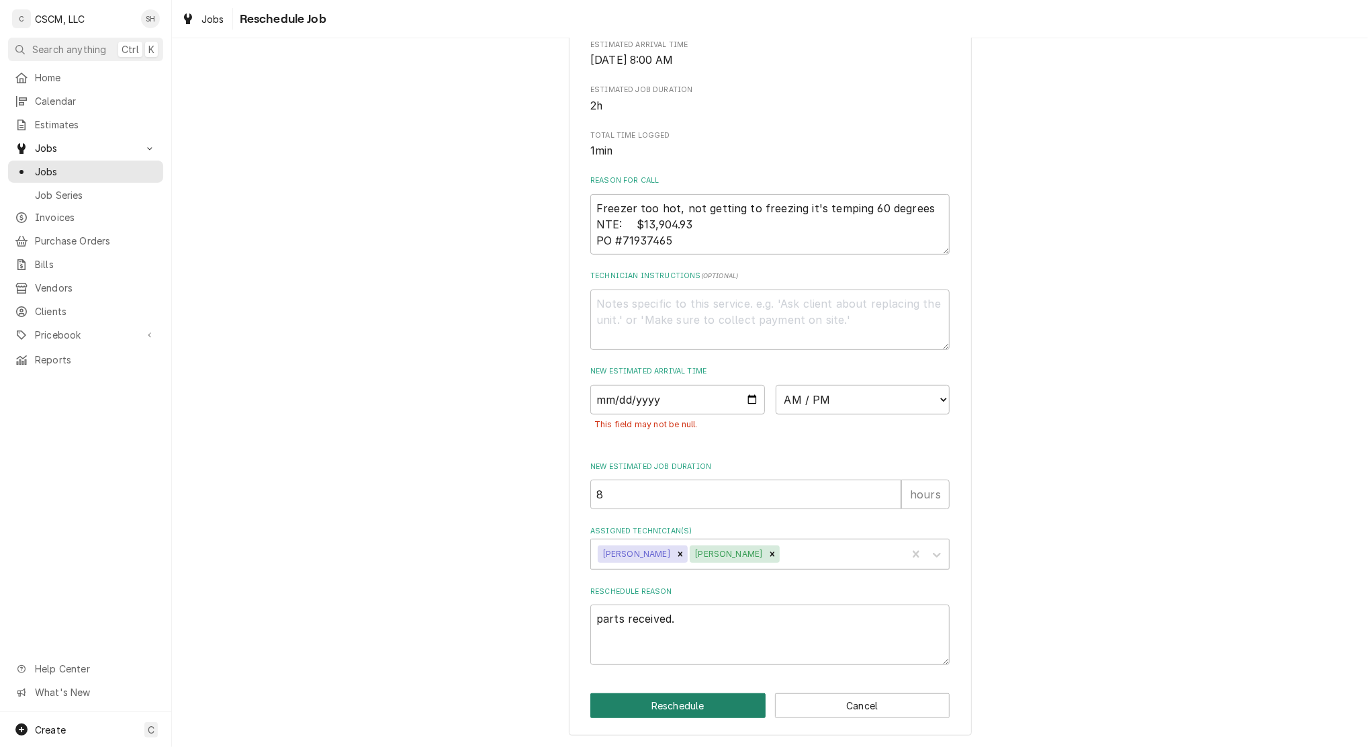
click at [691, 718] on button "Reschedule" at bounding box center [677, 705] width 175 height 25
click at [745, 414] on input "2025-09-09" at bounding box center [677, 400] width 175 height 30
click at [675, 718] on button "Reschedule" at bounding box center [677, 705] width 175 height 25
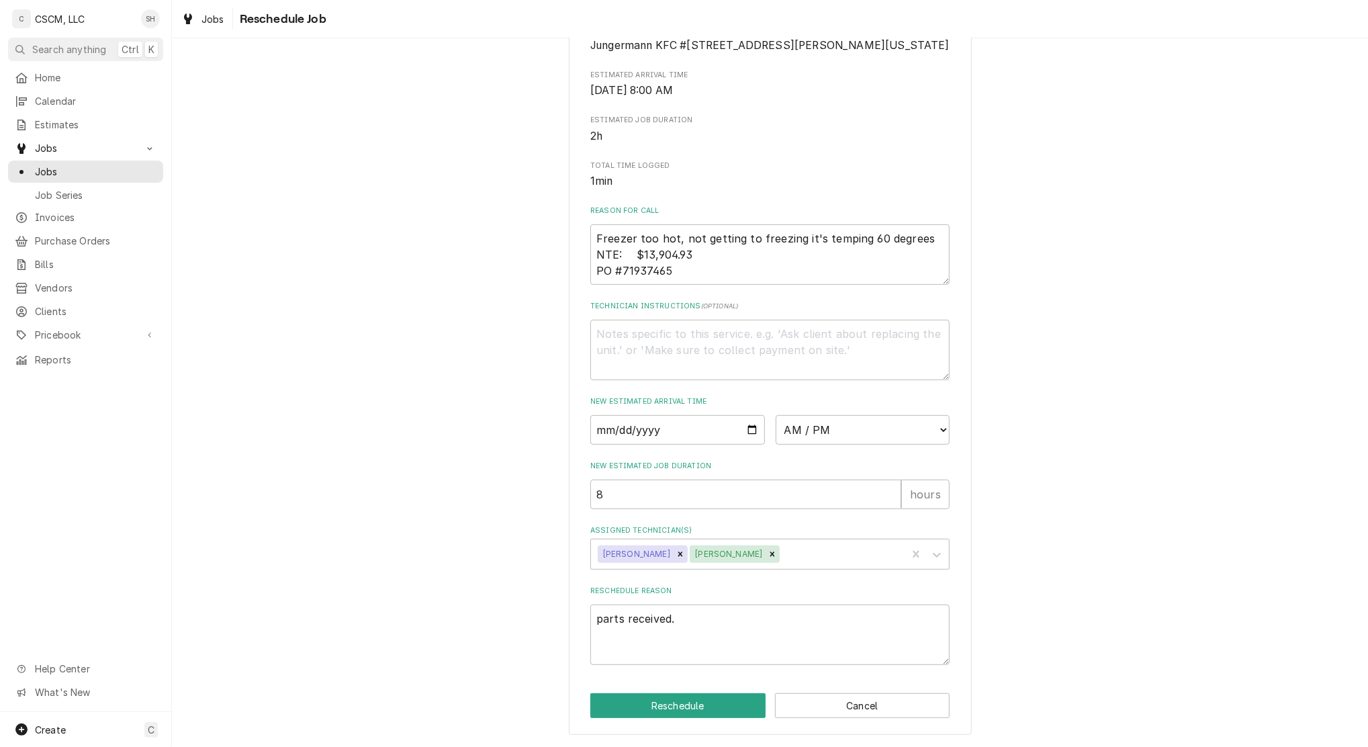
type textarea "x"
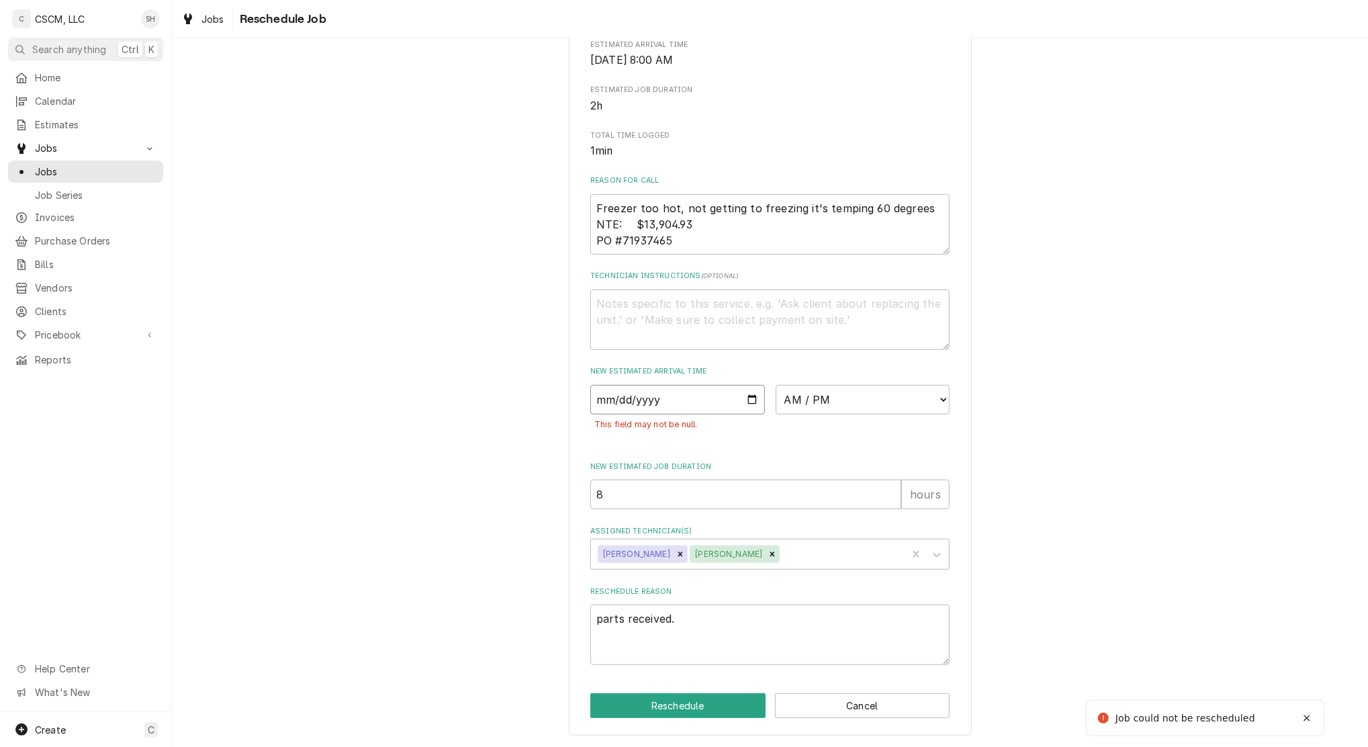
drag, startPoint x: 669, startPoint y: 429, endPoint x: 433, endPoint y: 408, distance: 237.3
click at [440, 418] on div "Please provide some additional details to reschedule this job. Roopairs Job ID …" at bounding box center [770, 249] width 1196 height 996
type textarea "x"
type input "2025-09-09"
type textarea "x"
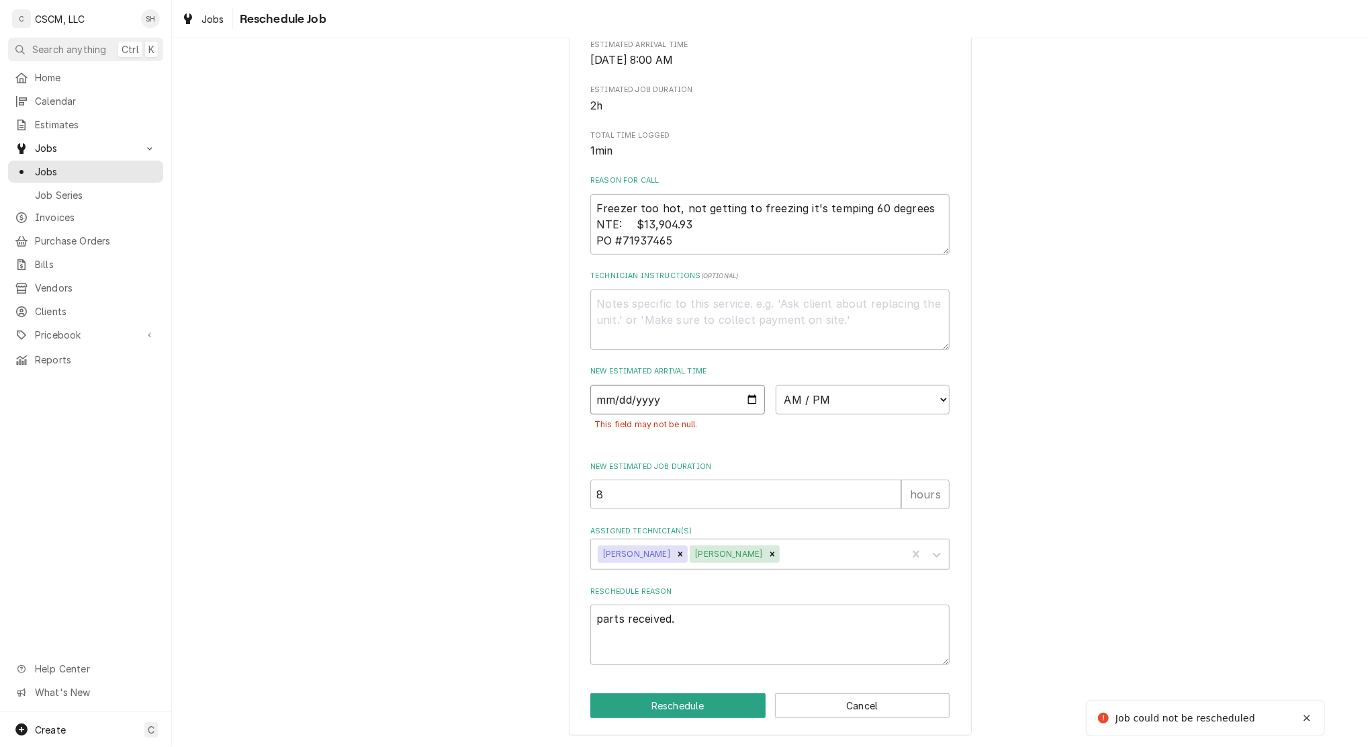
type textarea "x"
type input "2025-09-09"
type textarea "x"
type input "0002-09-09"
type textarea "x"
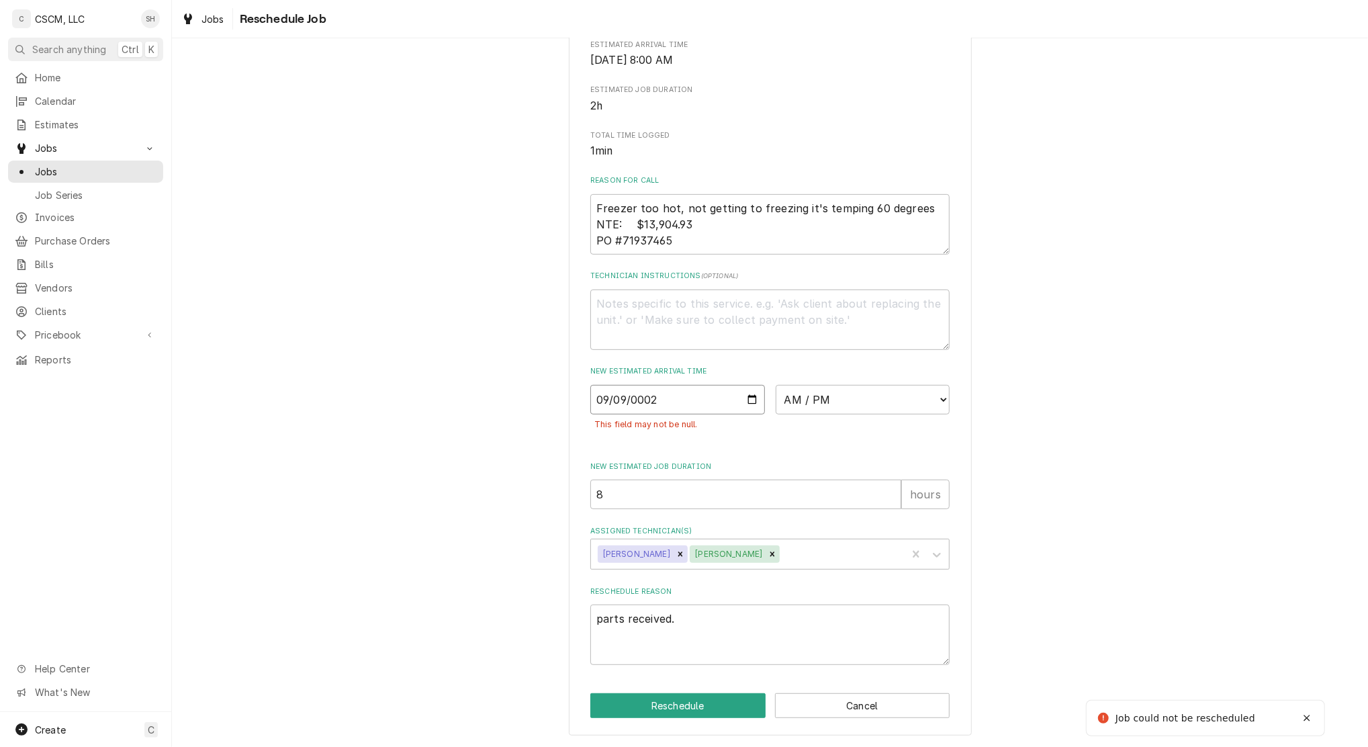
type input "0020-09-09"
type textarea "x"
type input "0202-09-09"
type textarea "x"
type input "2025-09-09"
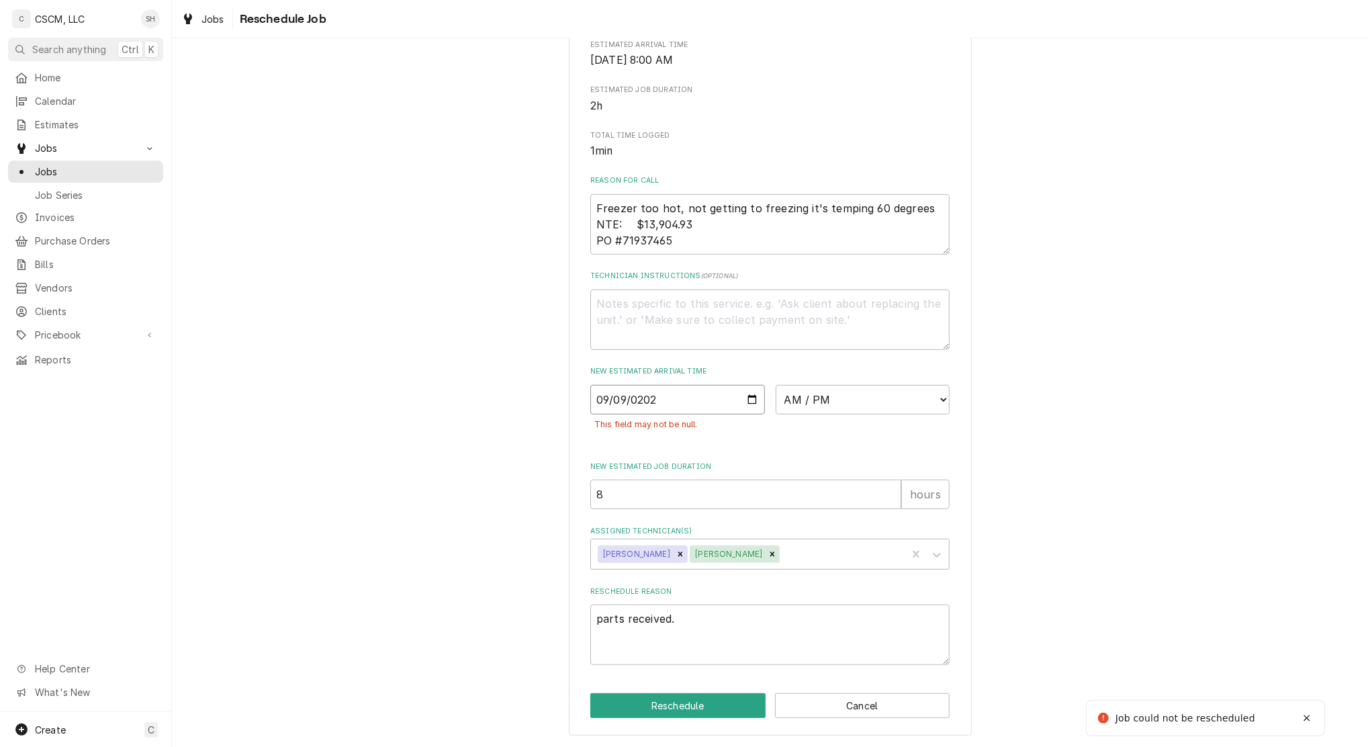
type textarea "x"
drag, startPoint x: 856, startPoint y: 414, endPoint x: 857, endPoint y: 424, distance: 10.1
click at [856, 414] on div "New Estimated Arrival Time 2025-09-09 AM / PM 6:00 AM 6:15 AM 6:30 AM 6:45 AM 7…" at bounding box center [769, 405] width 359 height 79
click at [855, 414] on select "AM / PM 6:00 AM 6:15 AM 6:30 AM 6:45 AM 7:00 AM 7:15 AM 7:30 AM 7:45 AM 8:00 AM…" at bounding box center [863, 400] width 175 height 30
select select "08:00:00"
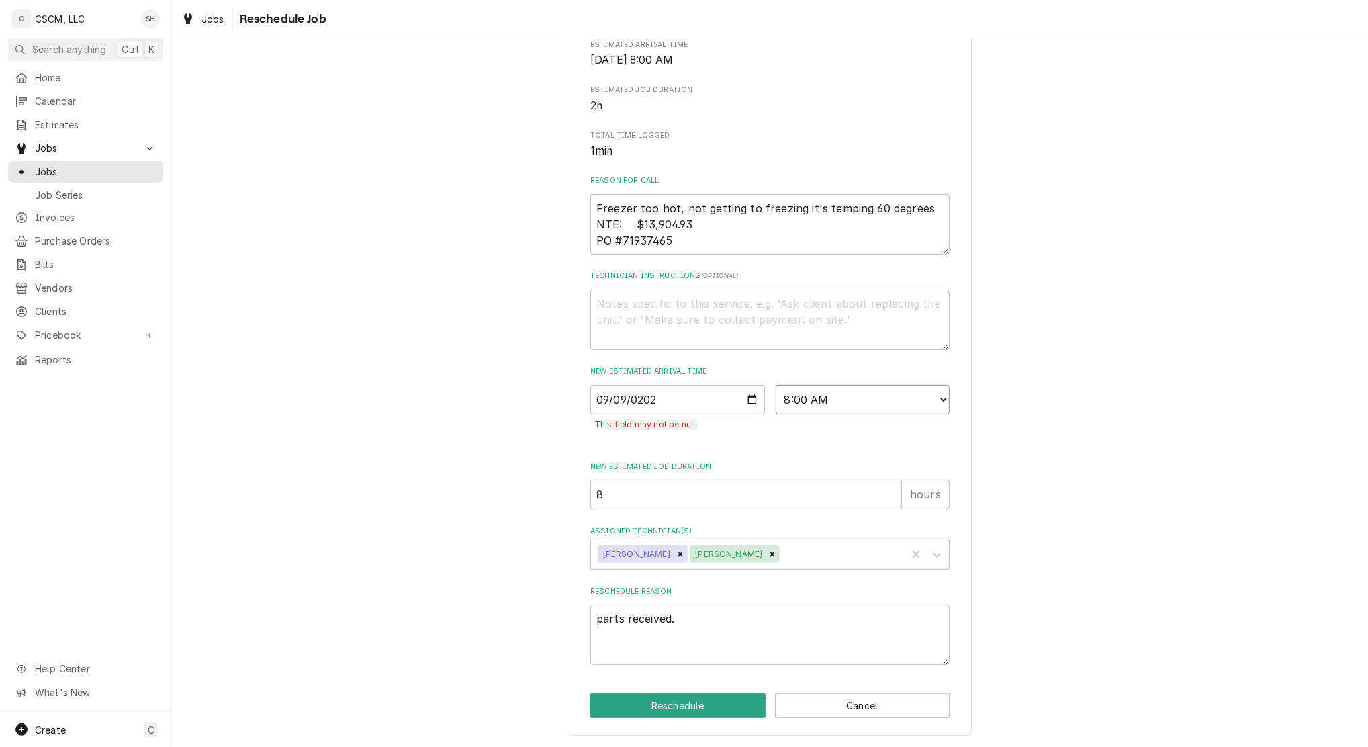
click at [776, 414] on select "AM / PM 6:00 AM 6:15 AM 6:30 AM 6:45 AM 7:00 AM 7:15 AM 7:30 AM 7:45 AM 8:00 AM…" at bounding box center [863, 400] width 175 height 30
drag, startPoint x: 616, startPoint y: 495, endPoint x: 491, endPoint y: 464, distance: 128.7
click at [491, 464] on div "Please provide some additional details to reschedule this job. Roopairs Job ID …" at bounding box center [770, 249] width 1196 height 996
type textarea "x"
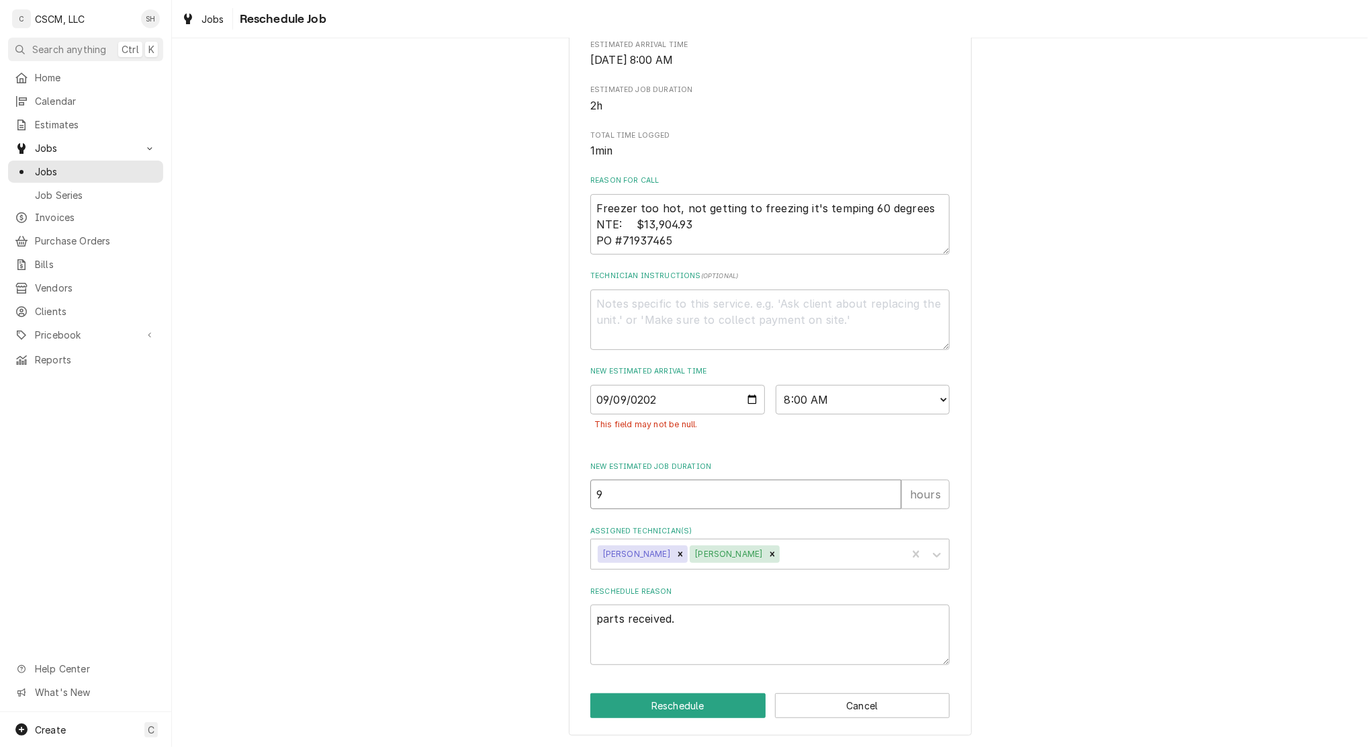
type input "9"
click at [697, 705] on button "Reschedule" at bounding box center [677, 705] width 175 height 25
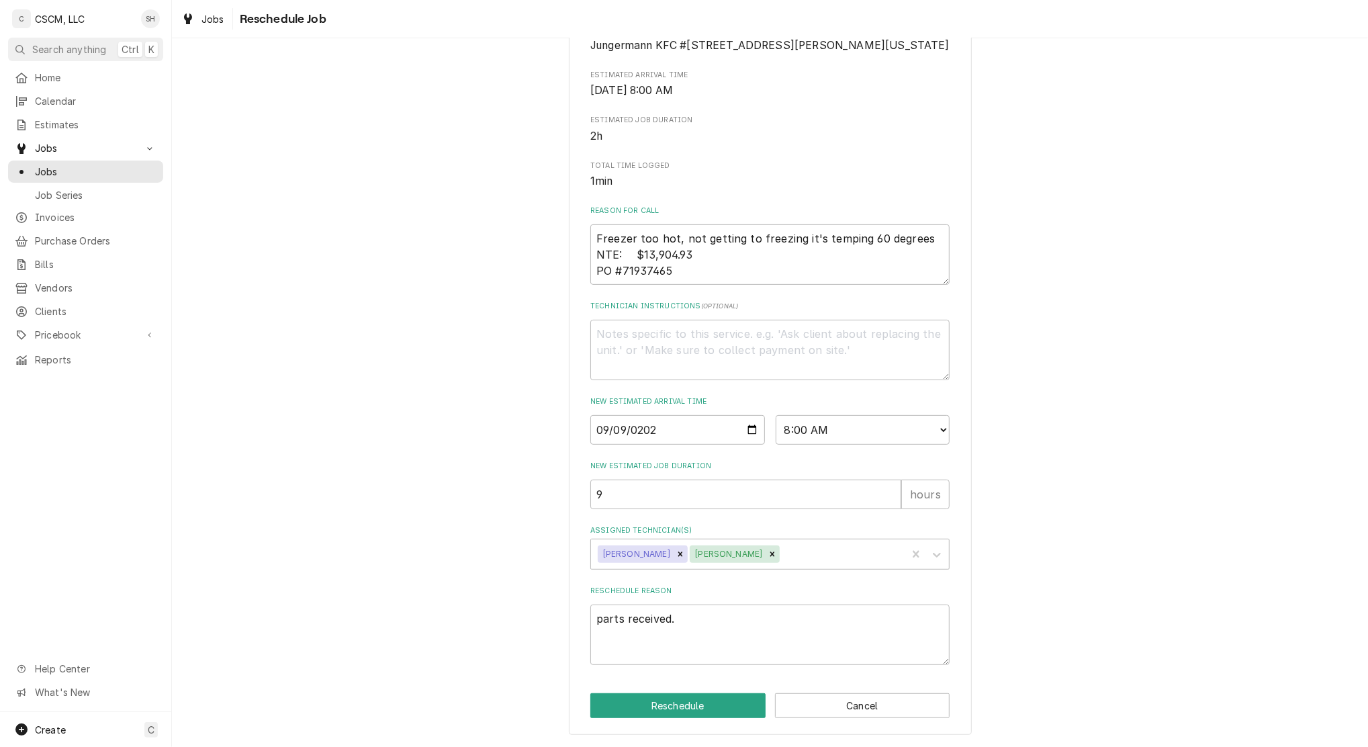
scroll to position [302, 0]
type textarea "x"
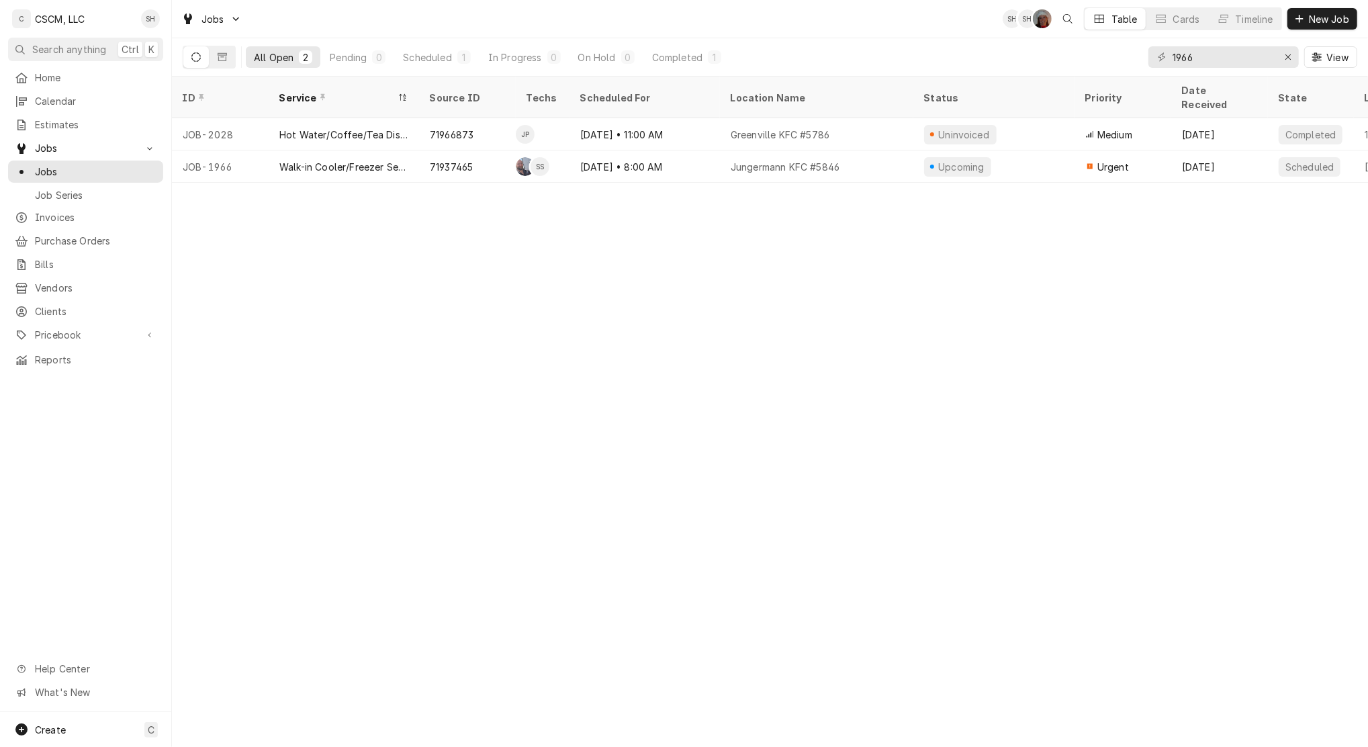
click at [874, 372] on div "ID Service Source ID Techs Scheduled For Location Name Status Priority Date Rec…" at bounding box center [770, 412] width 1196 height 670
click at [1282, 62] on div "Erase input" at bounding box center [1287, 56] width 13 height 13
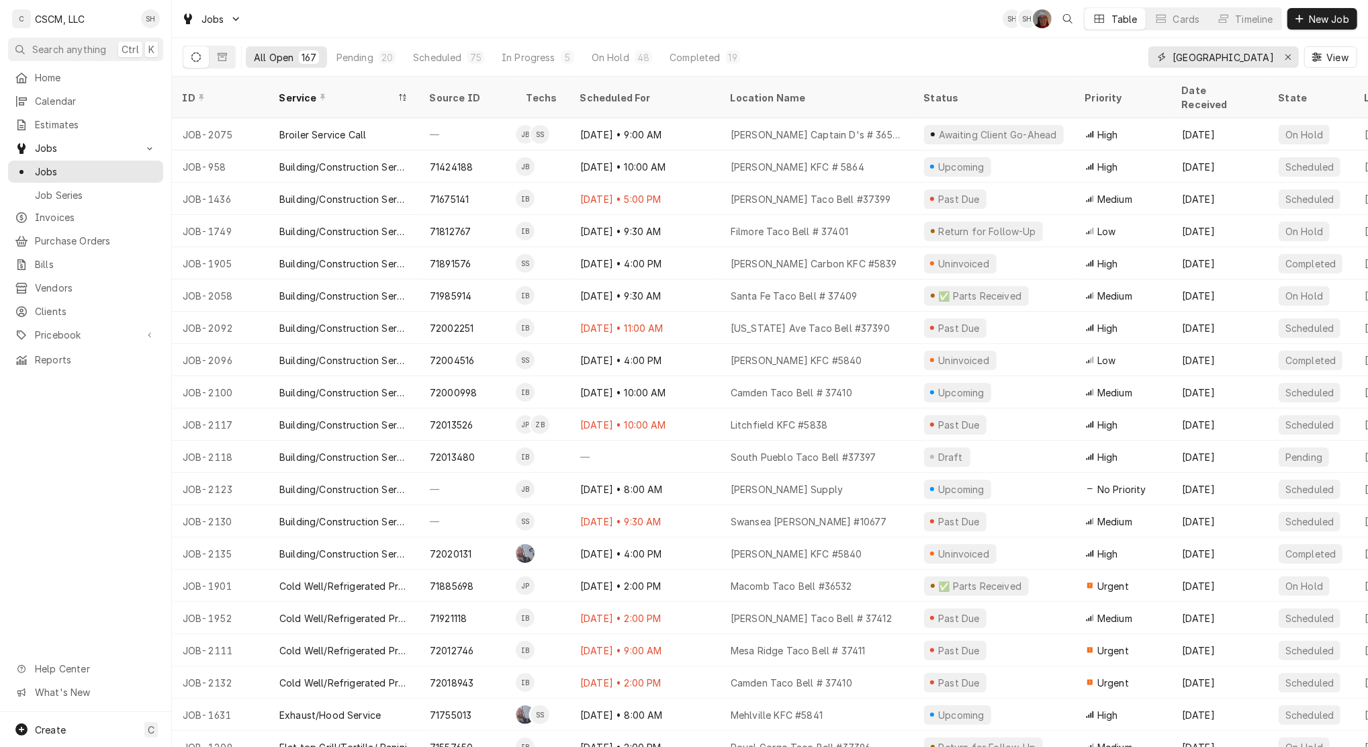
type input "[GEOGRAPHIC_DATA]"
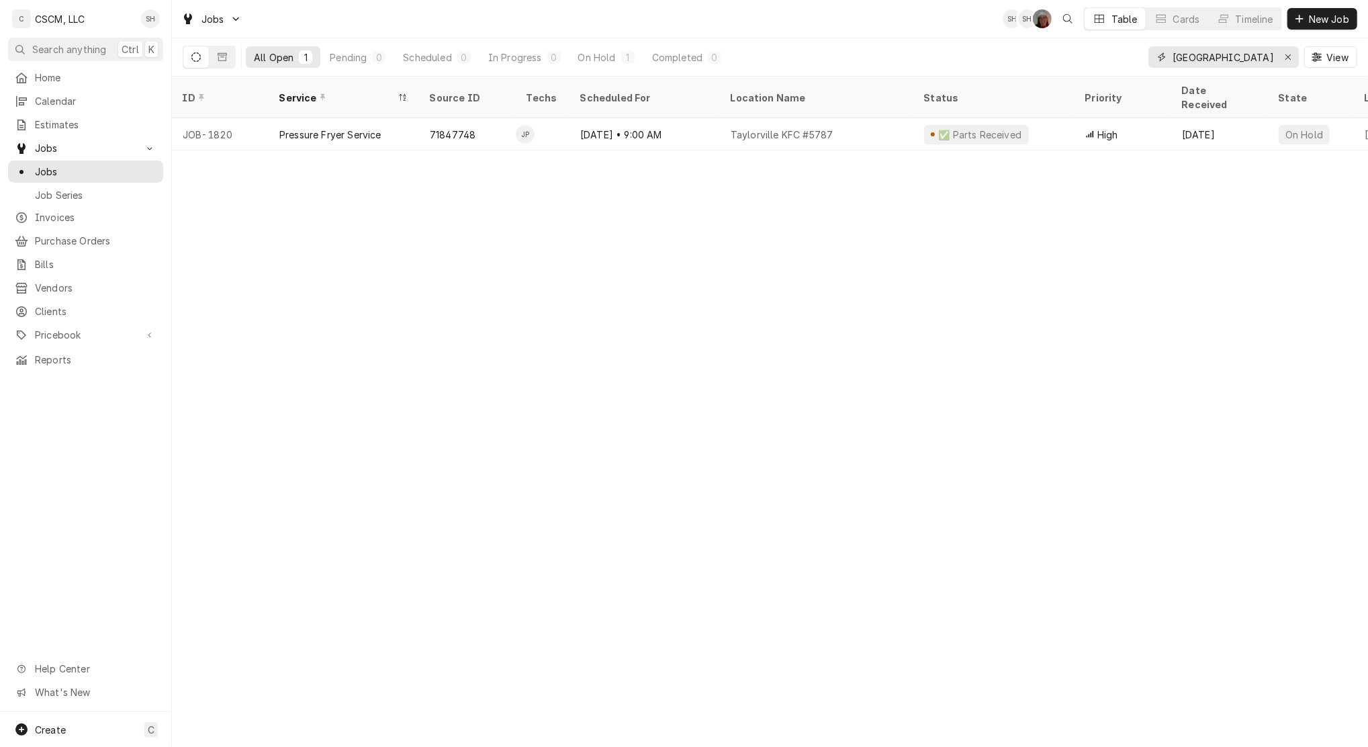
click at [1293, 61] on div "Erase input" at bounding box center [1287, 56] width 13 height 13
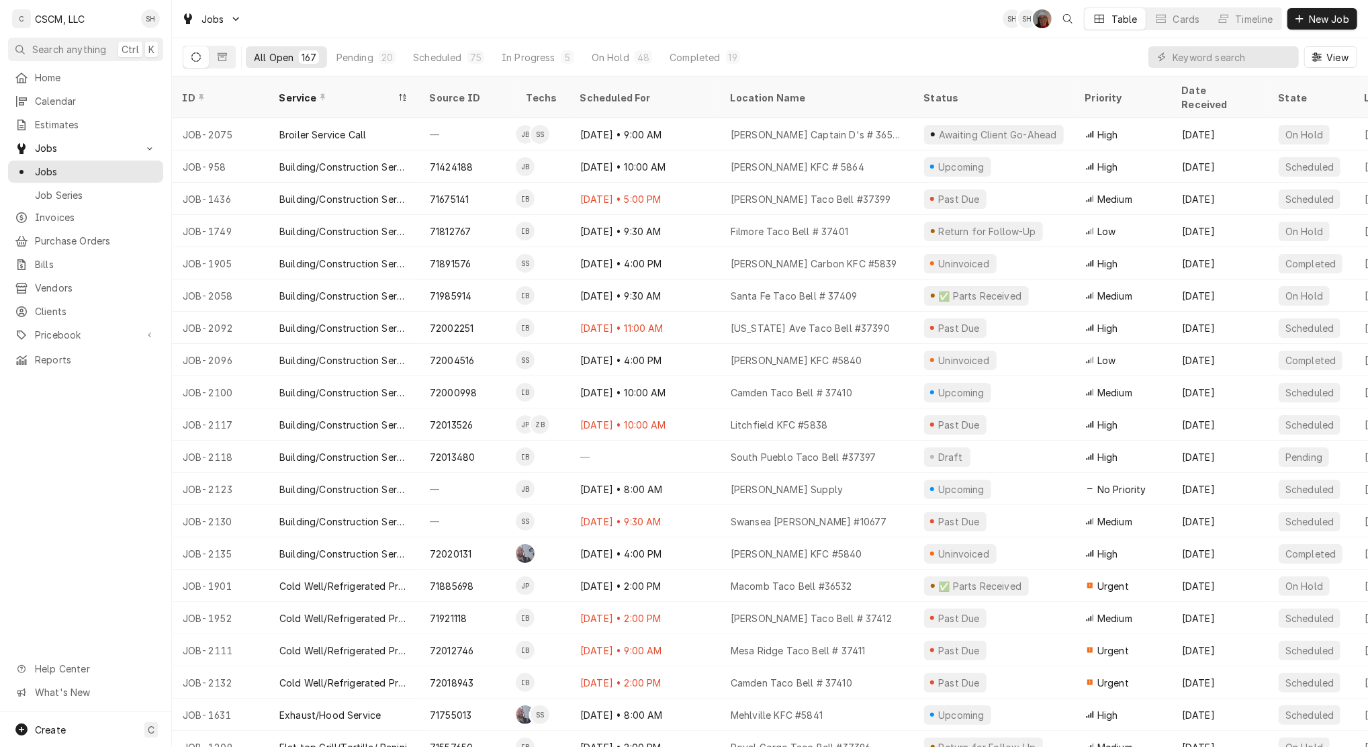
click at [615, 61] on div "On Hold" at bounding box center [611, 57] width 38 height 14
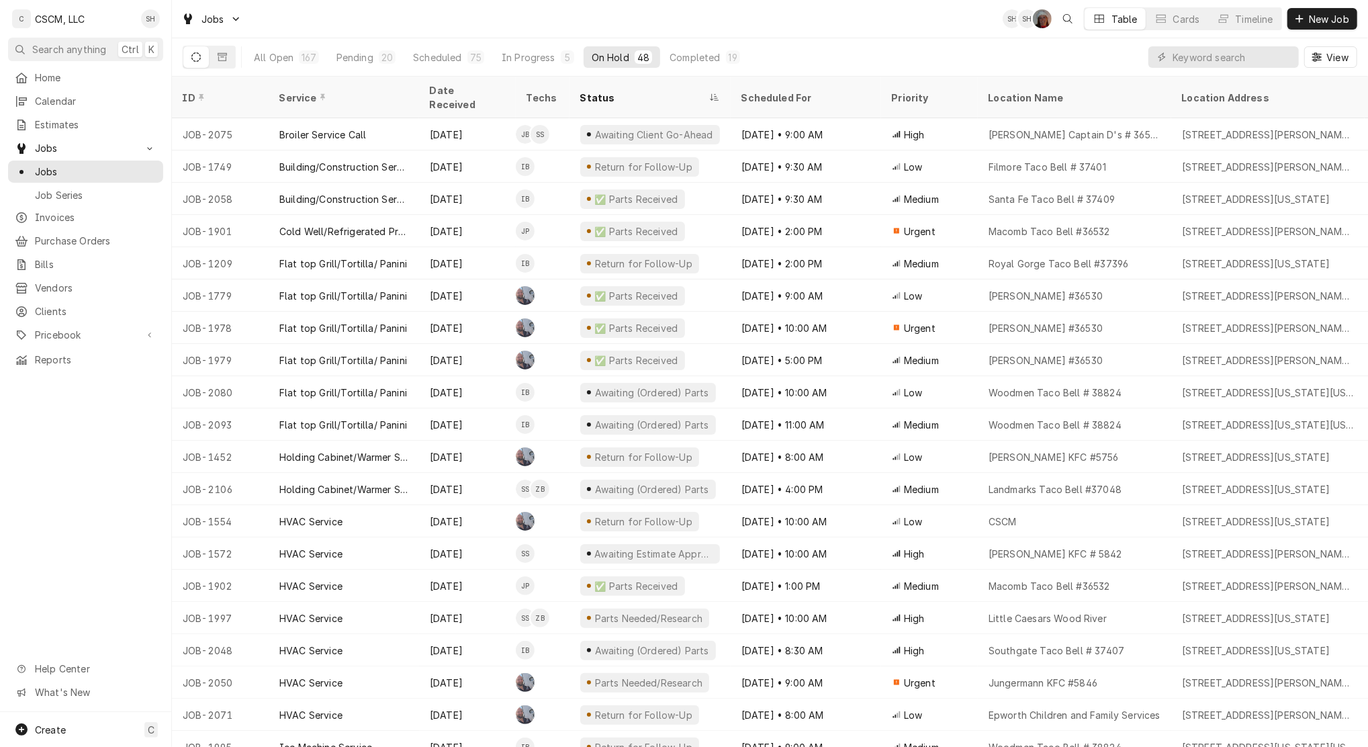
click at [1178, 44] on div "View" at bounding box center [1252, 57] width 209 height 38
click at [1184, 54] on input "Dynamic Content Wrapper" at bounding box center [1232, 56] width 120 height 21
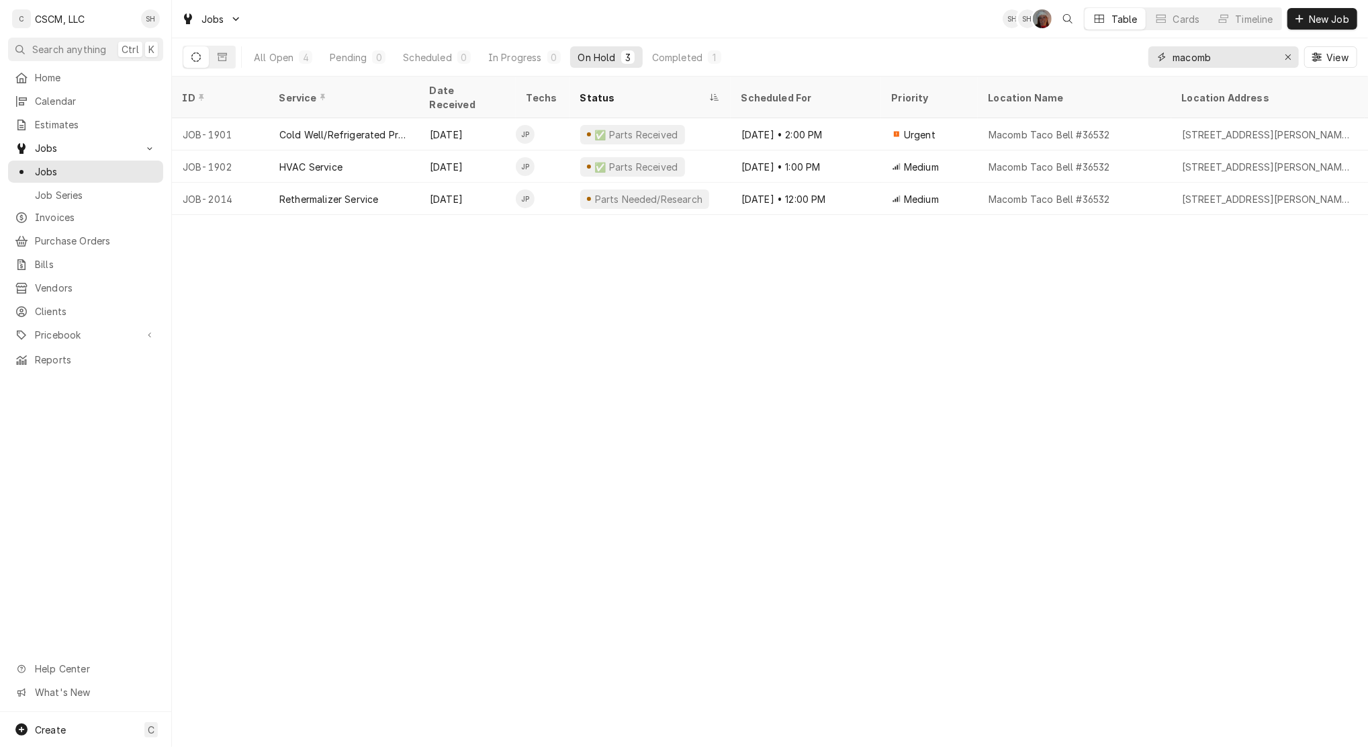
type input "macomb"
click at [281, 58] on div "All Open" at bounding box center [274, 57] width 40 height 14
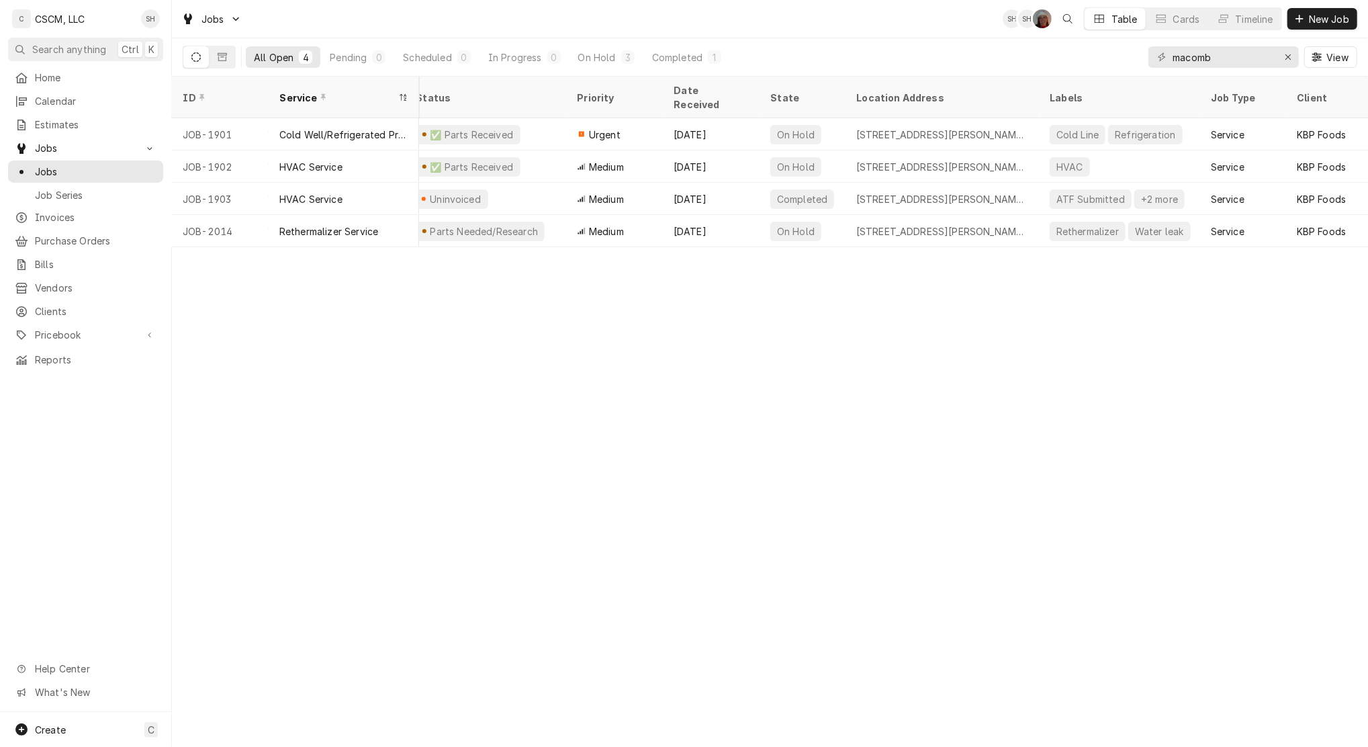
scroll to position [0, 569]
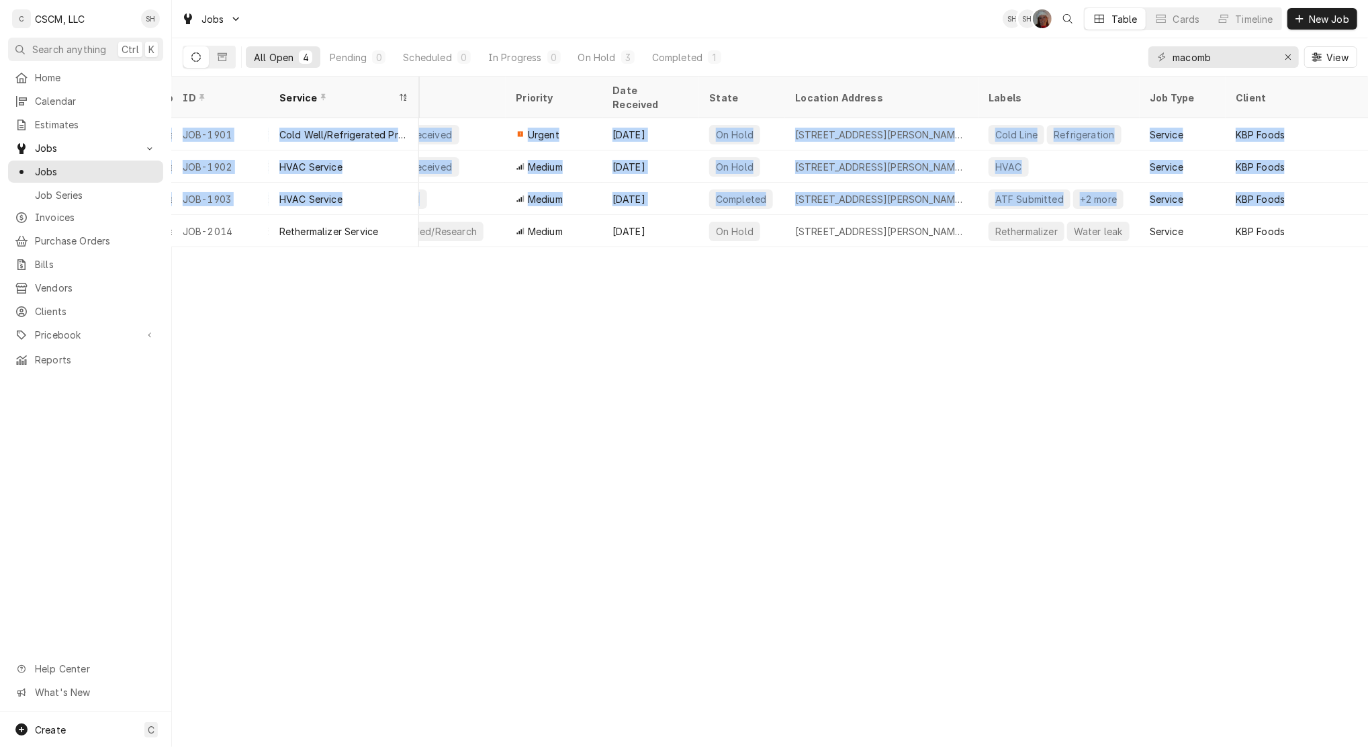
drag, startPoint x: 790, startPoint y: 230, endPoint x: 420, endPoint y: 232, distance: 370.0
click at [420, 232] on table "ID Service Source ID Techs Scheduled For Location Name Status Priority Date Rec…" at bounding box center [770, 162] width 1196 height 171
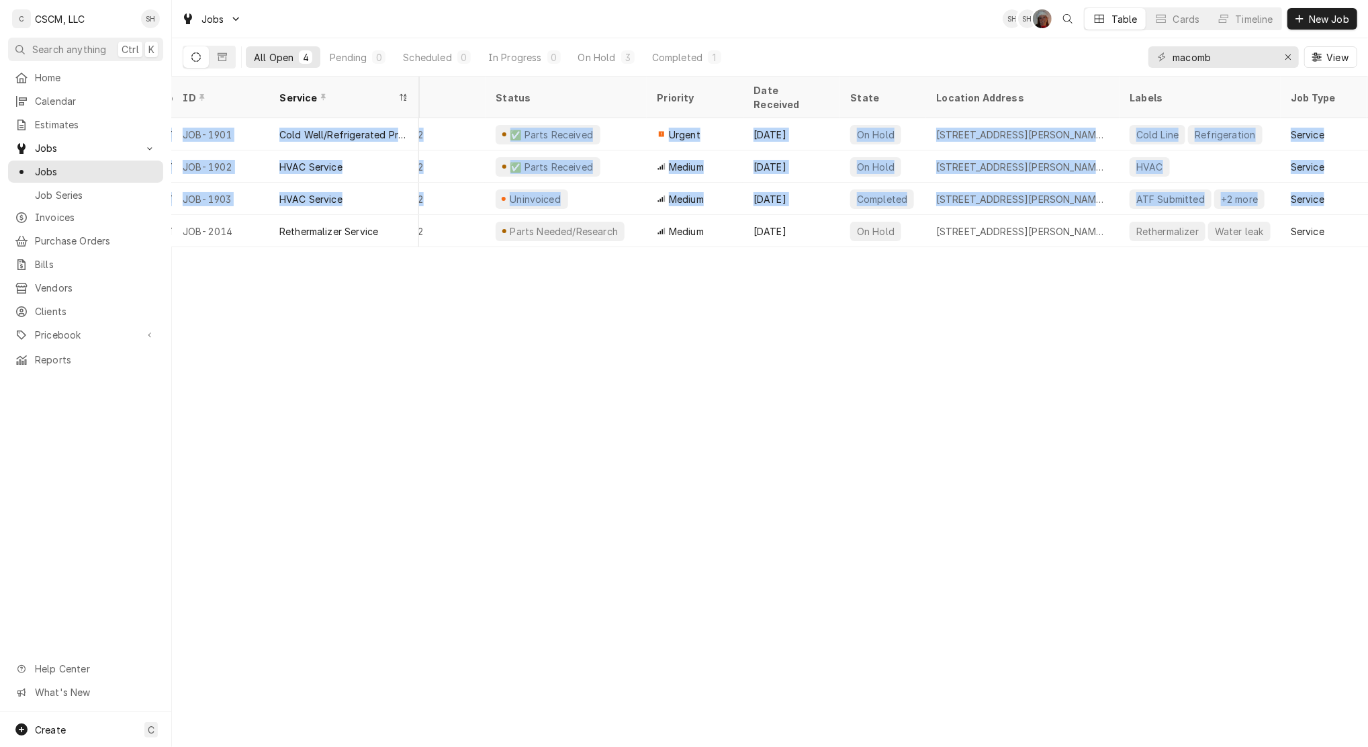
scroll to position [0, 0]
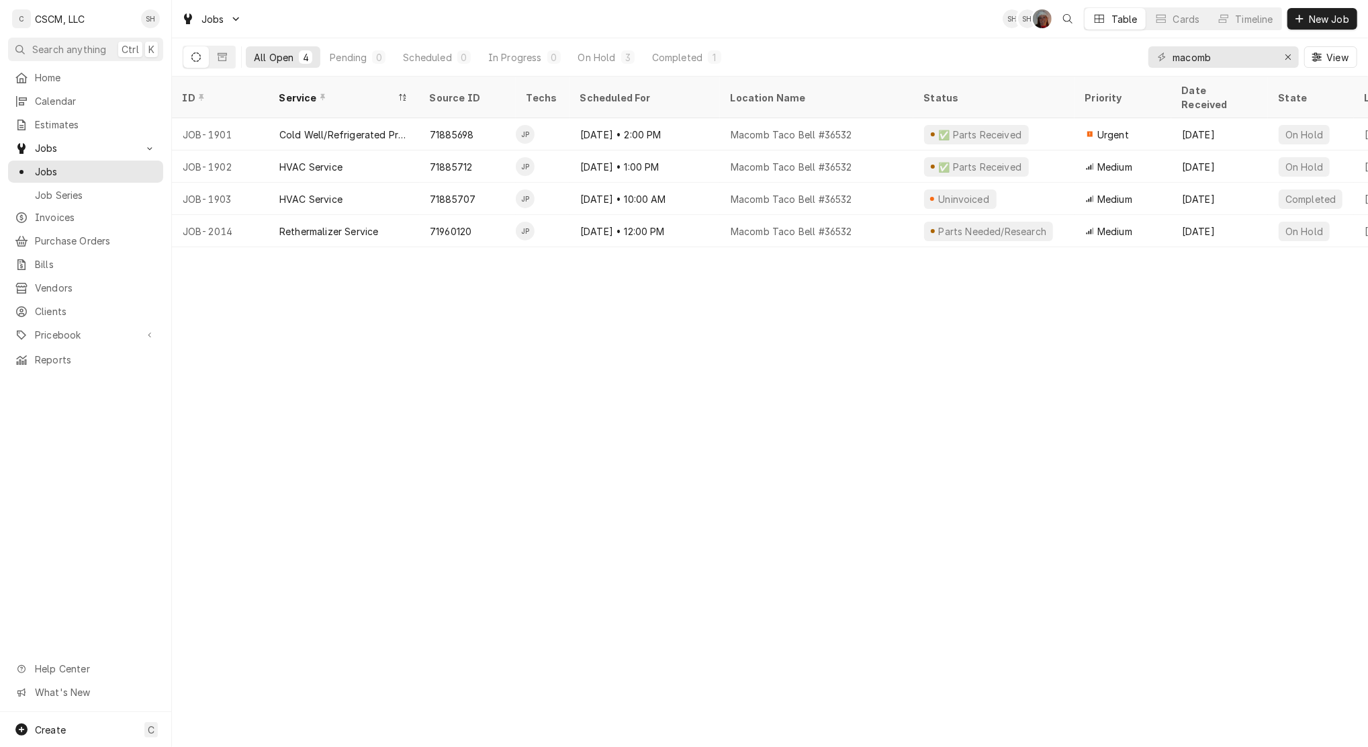
click at [411, 297] on div "ID Service Source ID Techs Scheduled For Location Name Status Priority Date Rec…" at bounding box center [770, 412] width 1196 height 670
click at [1296, 55] on button "Erase input" at bounding box center [1287, 56] width 21 height 21
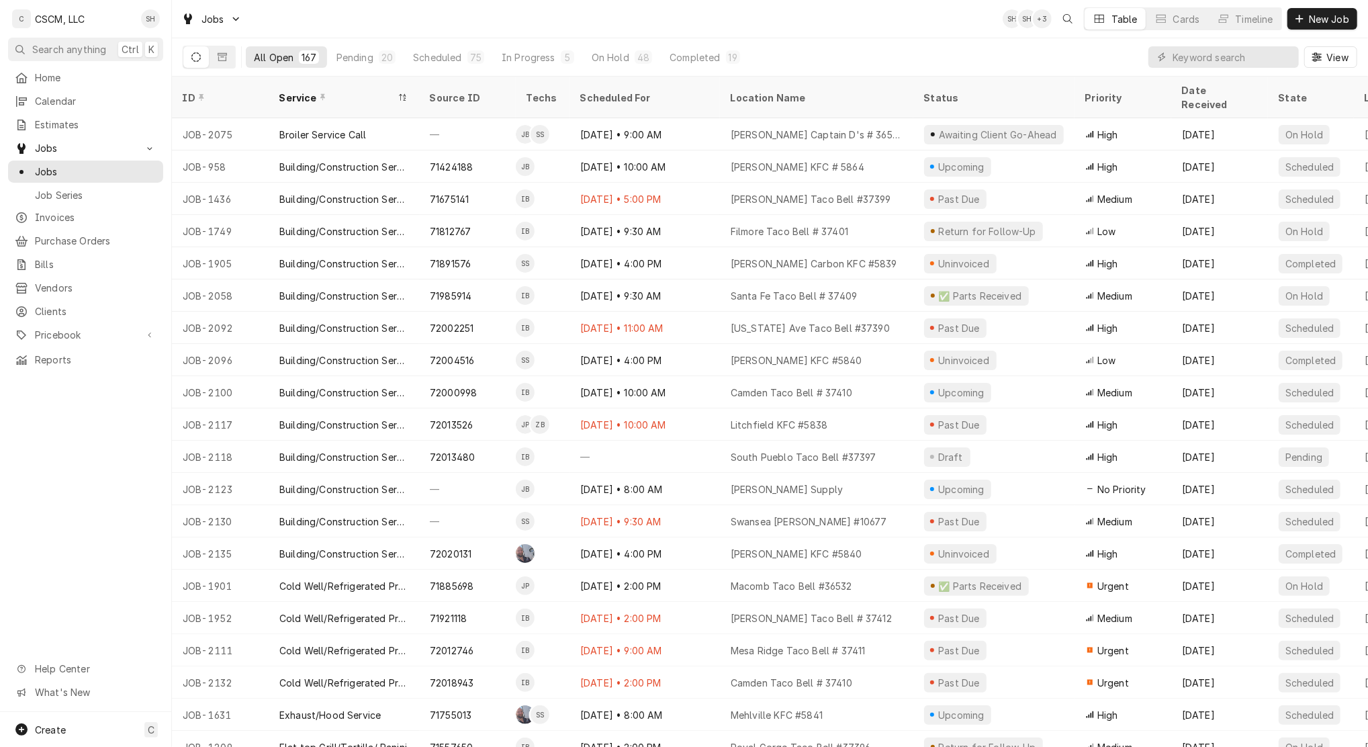
click at [604, 57] on div "On Hold" at bounding box center [611, 57] width 38 height 14
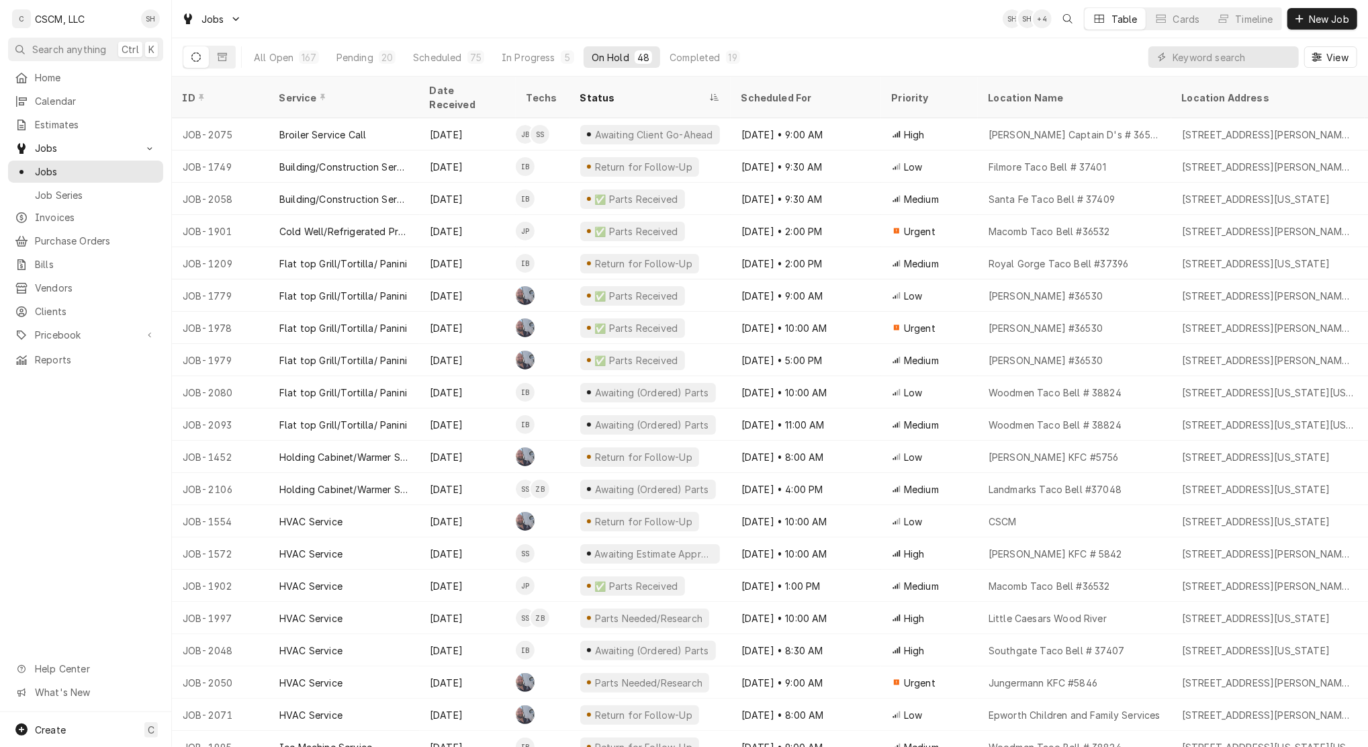
click at [371, 60] on div "Pending" at bounding box center [354, 57] width 37 height 14
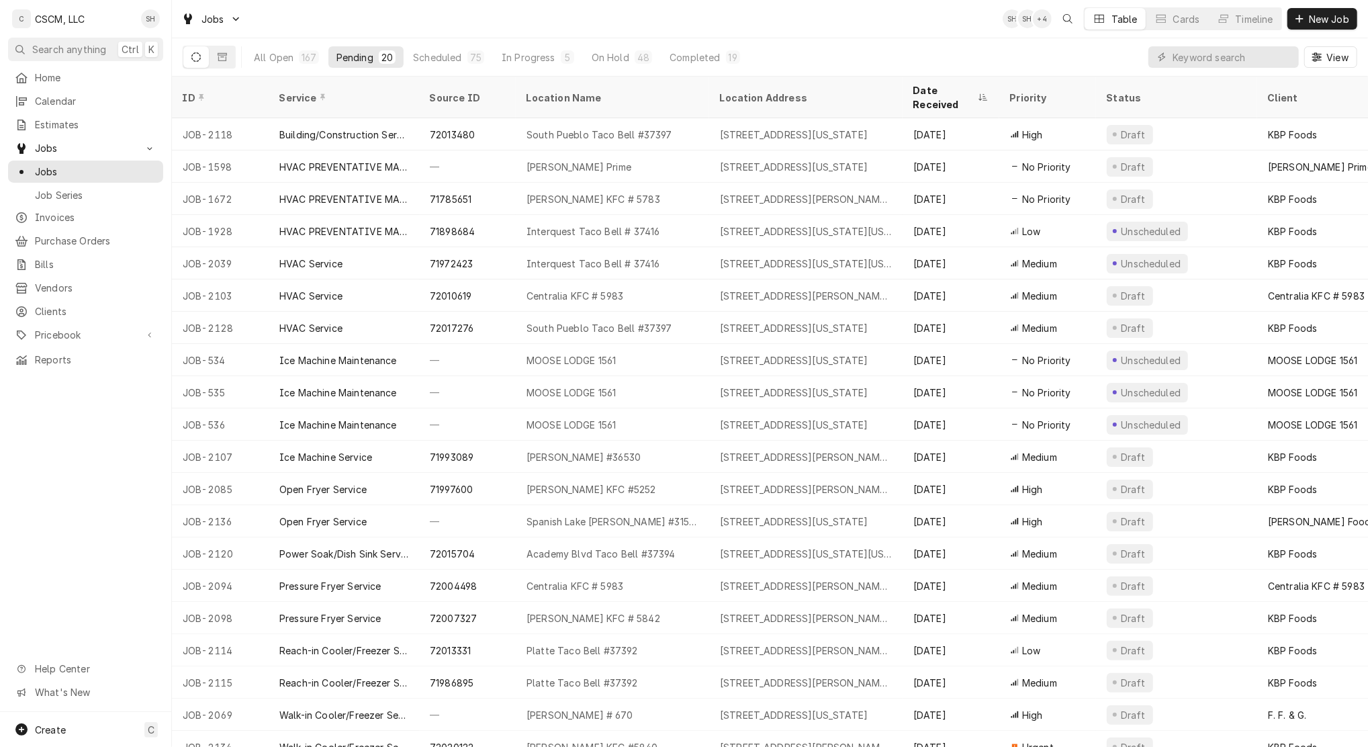
scroll to position [13, 0]
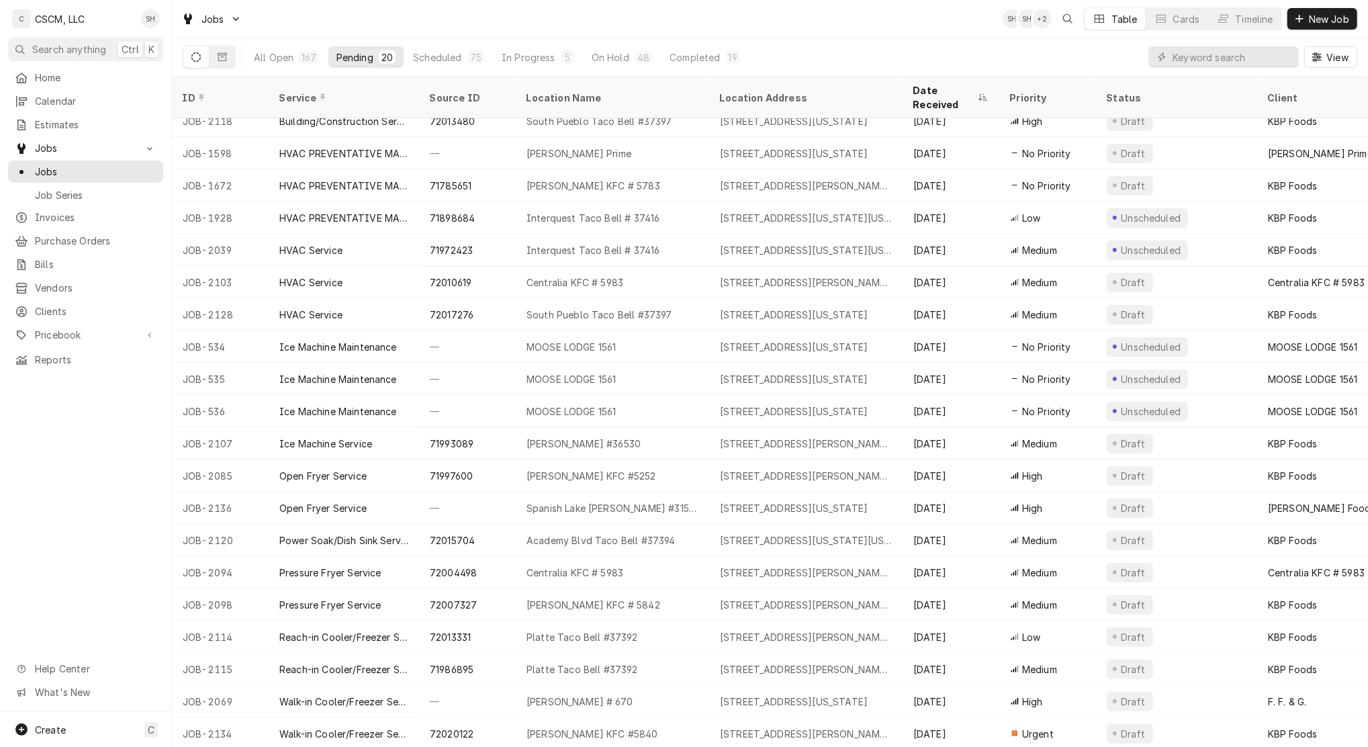
click at [302, 53] on div "167" at bounding box center [308, 57] width 14 height 14
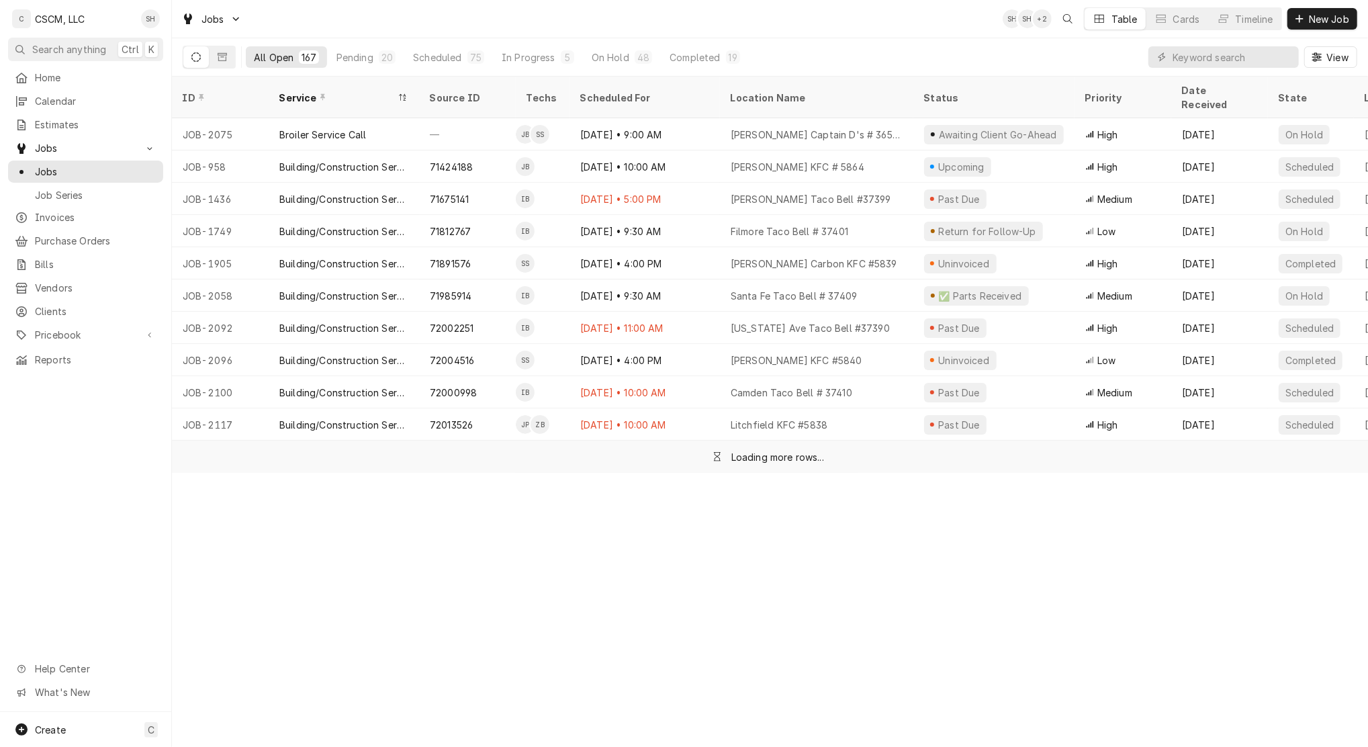
click at [360, 55] on div "Pending" at bounding box center [354, 57] width 37 height 14
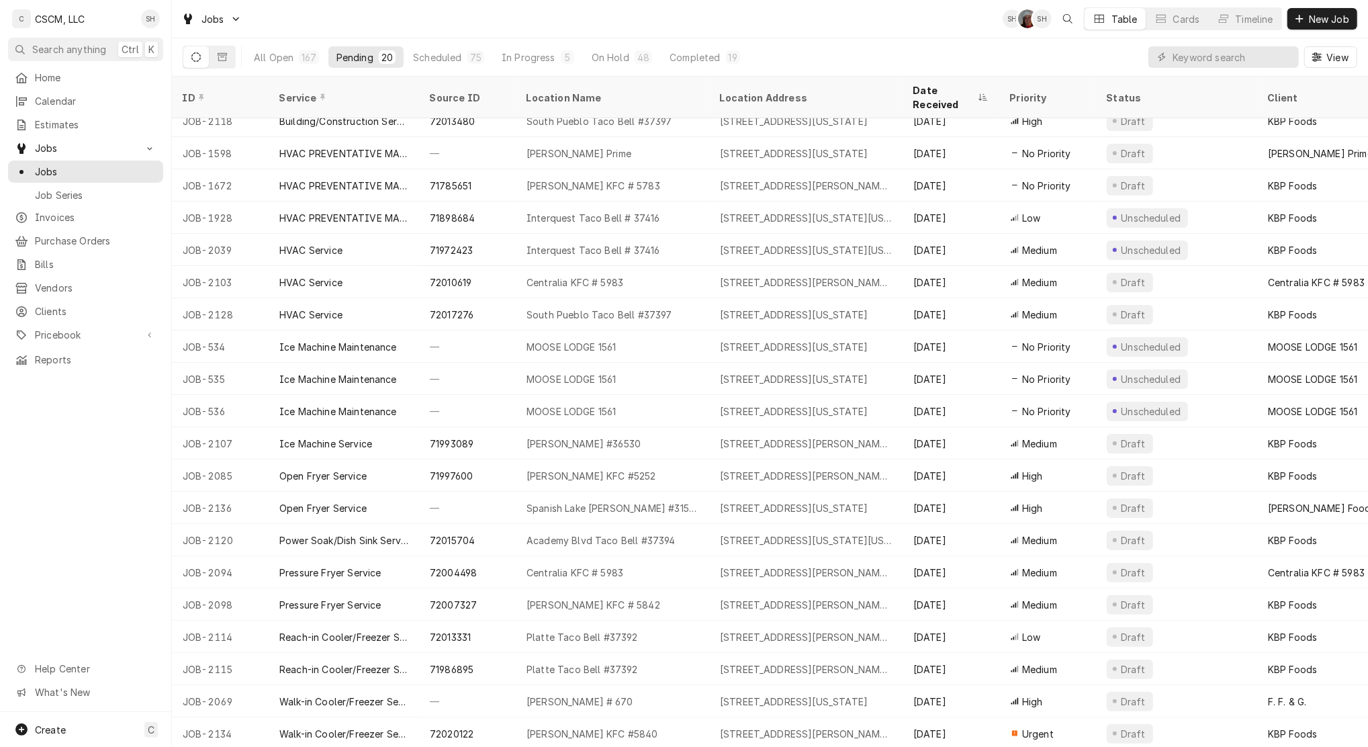
click at [1191, 73] on div "View" at bounding box center [1252, 57] width 209 height 38
click at [1200, 56] on input "Dynamic Content Wrapper" at bounding box center [1232, 56] width 120 height 21
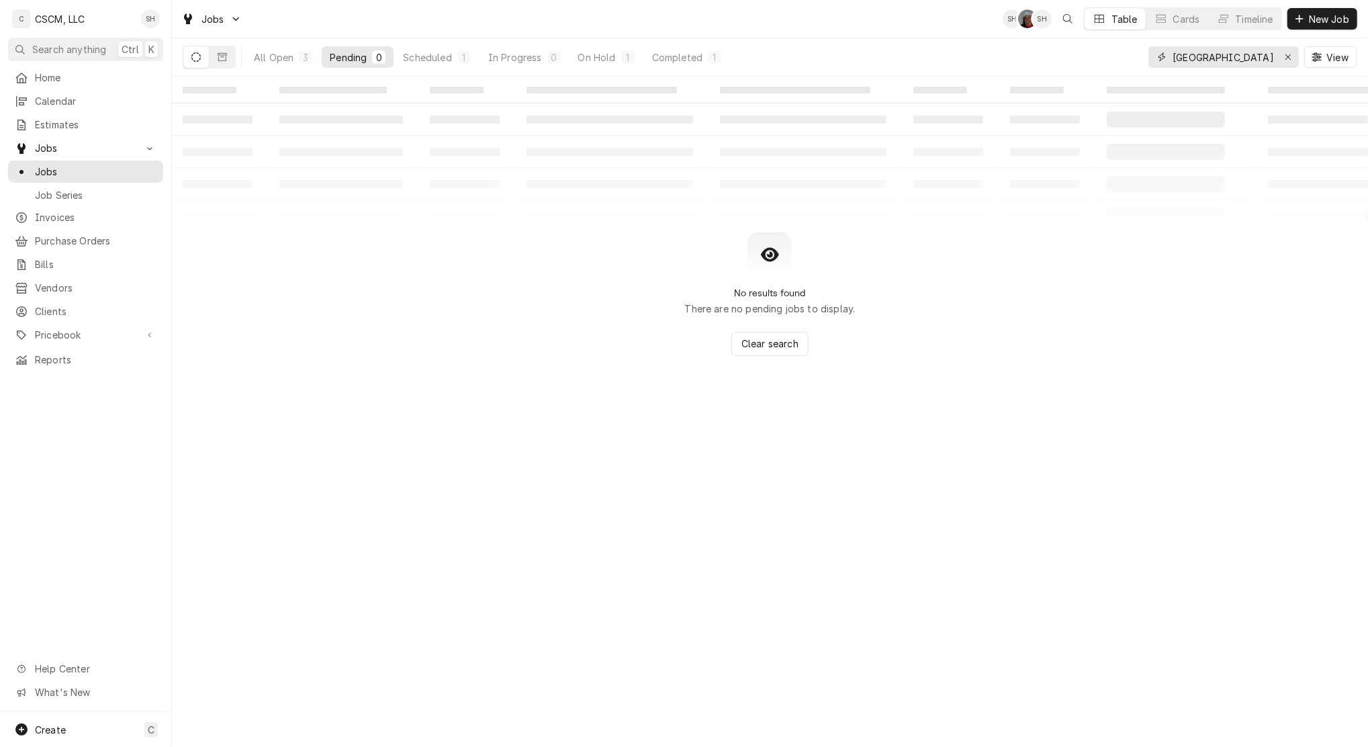
type input "[GEOGRAPHIC_DATA]"
click at [274, 54] on div "All Open" at bounding box center [274, 57] width 40 height 14
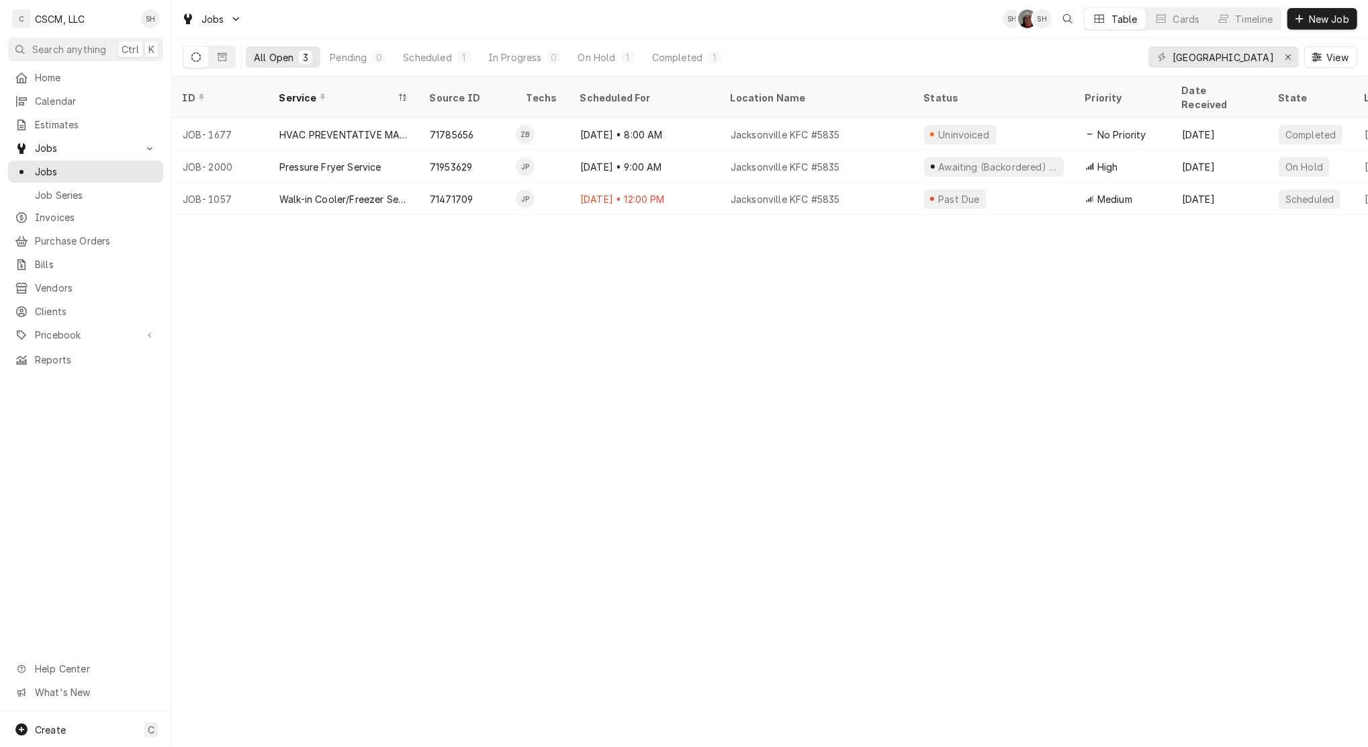
click at [896, 157] on div "Jacksonville KFC #5835" at bounding box center [816, 166] width 193 height 32
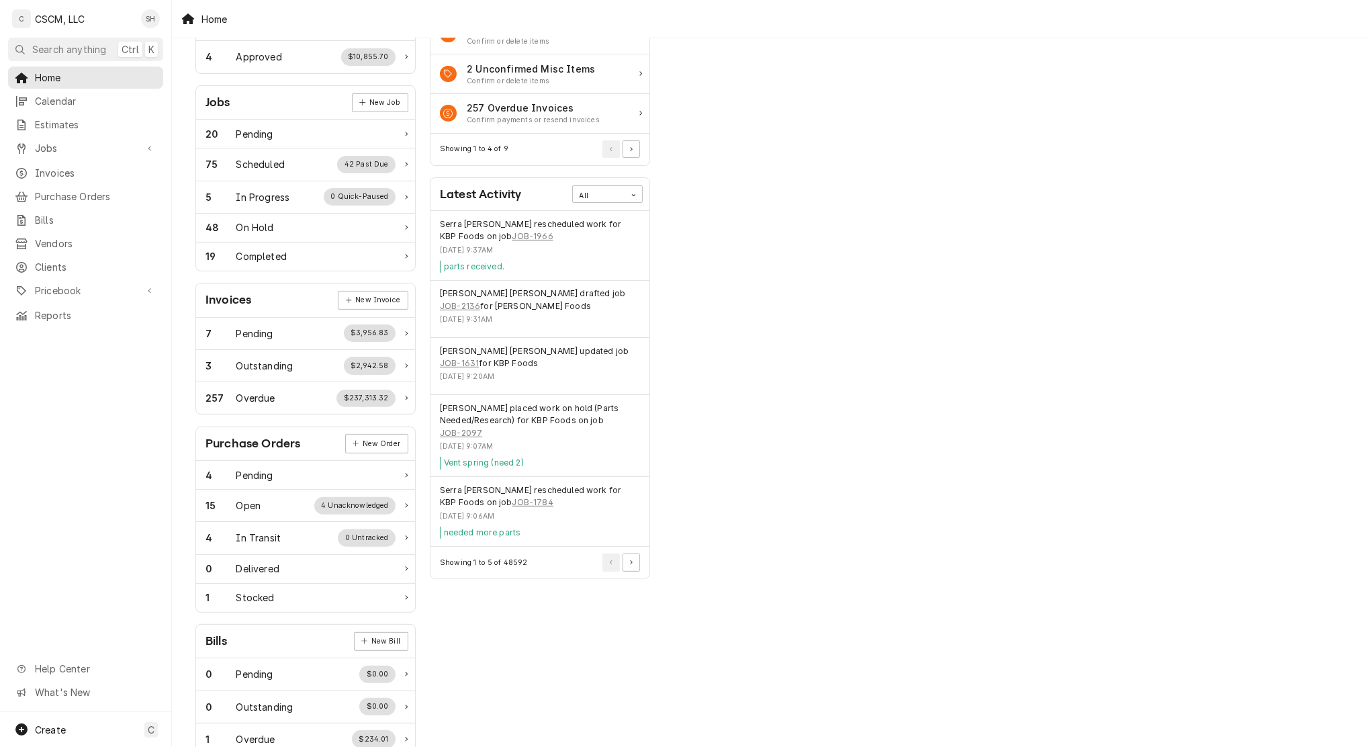
scroll to position [179, 0]
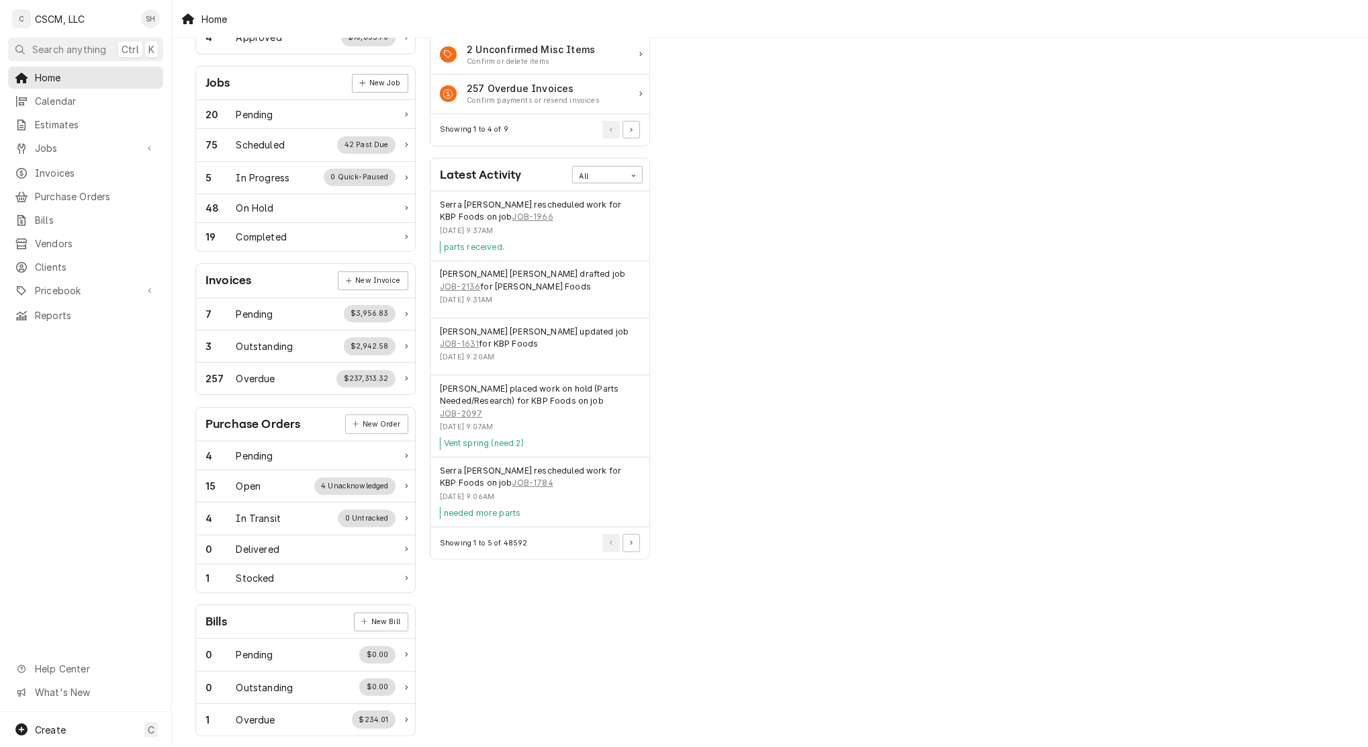
click at [812, 259] on div "Performance Metrics Revenue Potential All 84% $1,246,613.83 84 % Collected $240…" at bounding box center [774, 308] width 234 height 872
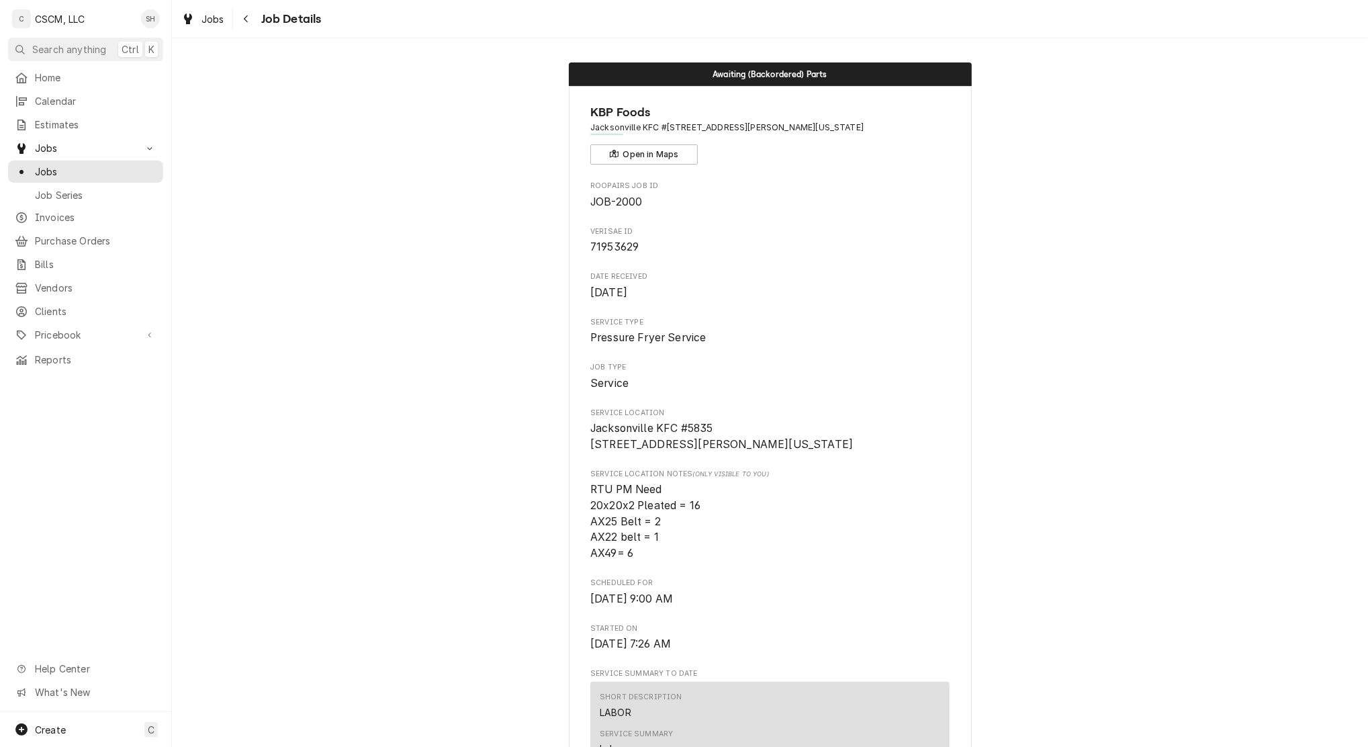
click at [245, 28] on button "Navigate back" at bounding box center [246, 18] width 21 height 21
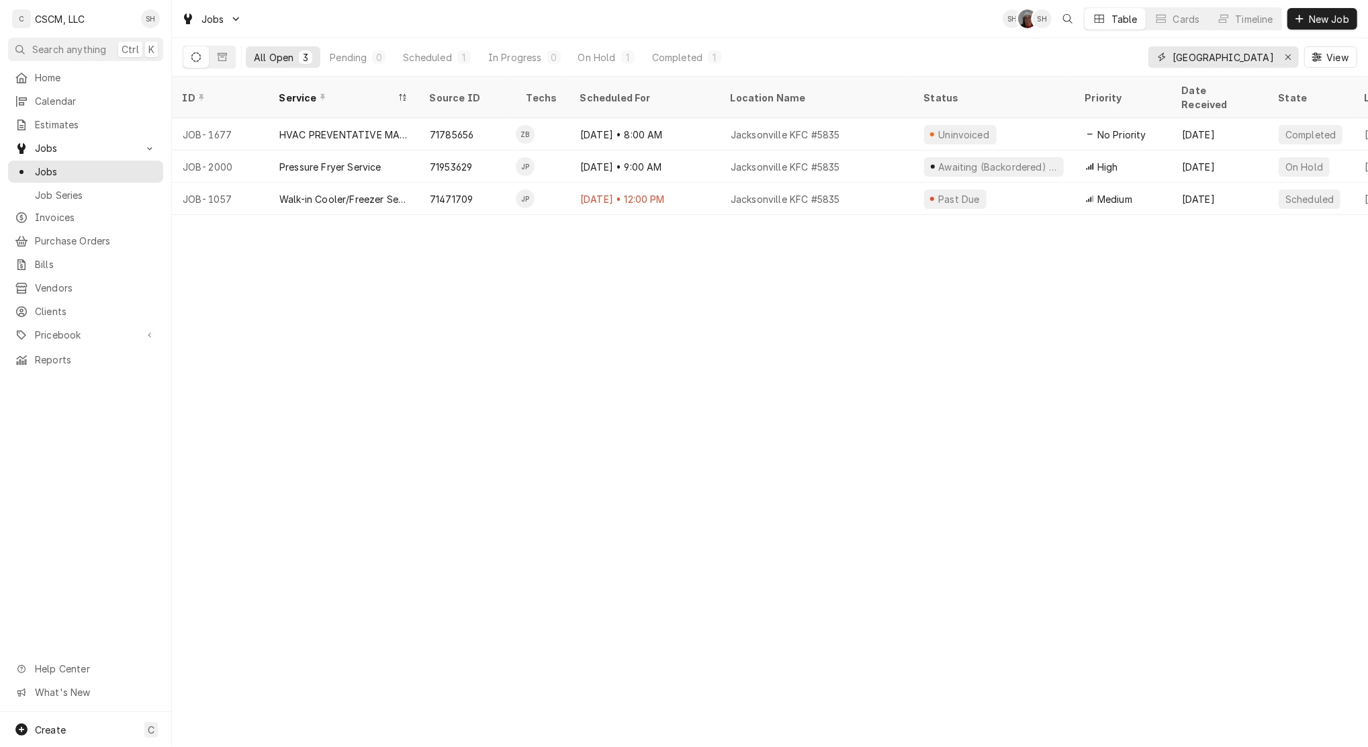
click at [1285, 55] on icon "Erase input" at bounding box center [1288, 56] width 7 height 9
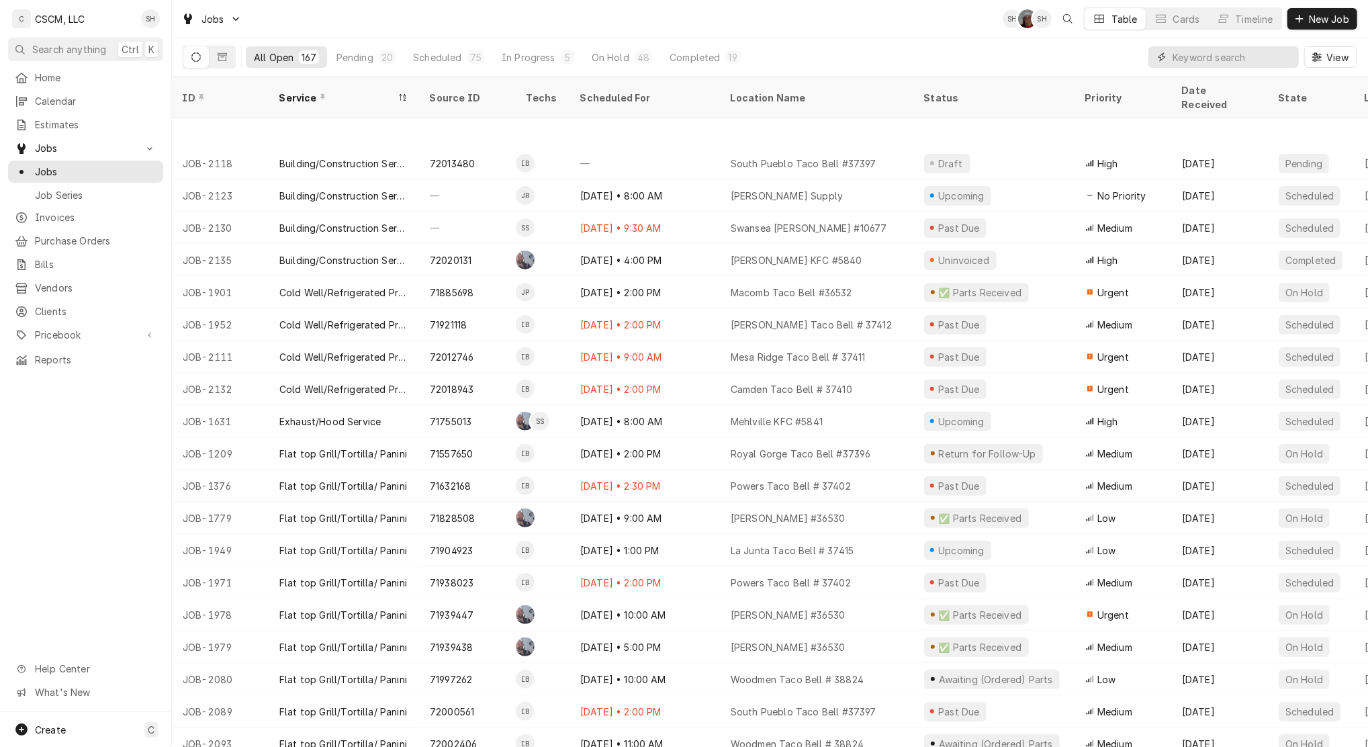
scroll to position [368, 0]
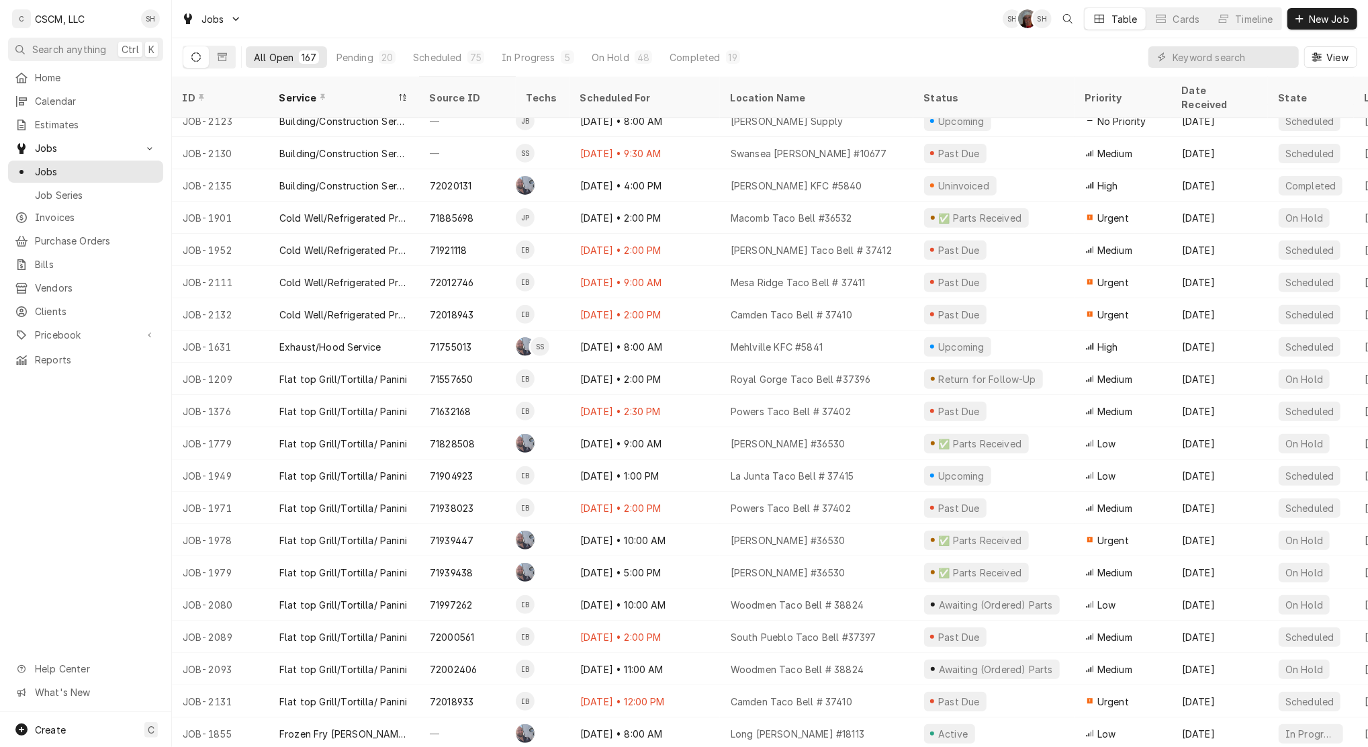
click at [357, 59] on div "Pending" at bounding box center [354, 57] width 37 height 14
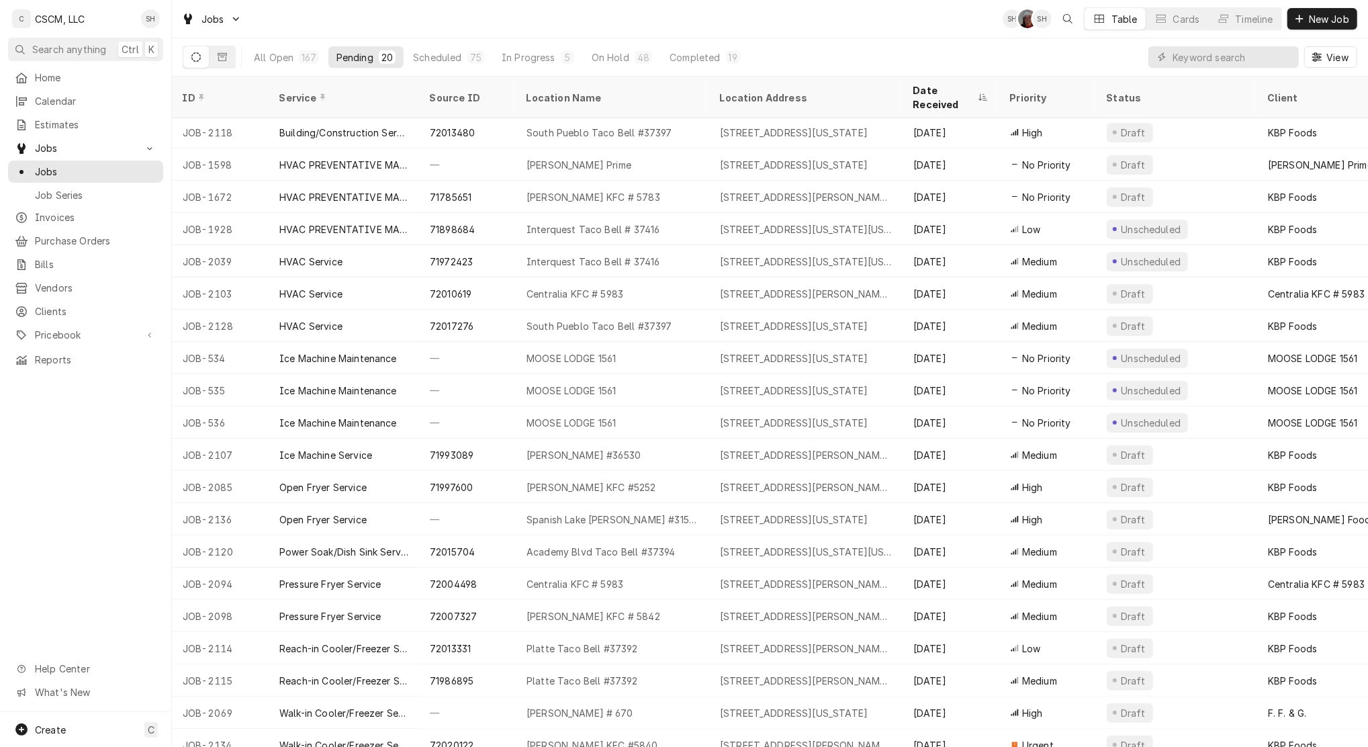
scroll to position [0, 0]
